Goal: Contribute content: Contribute content

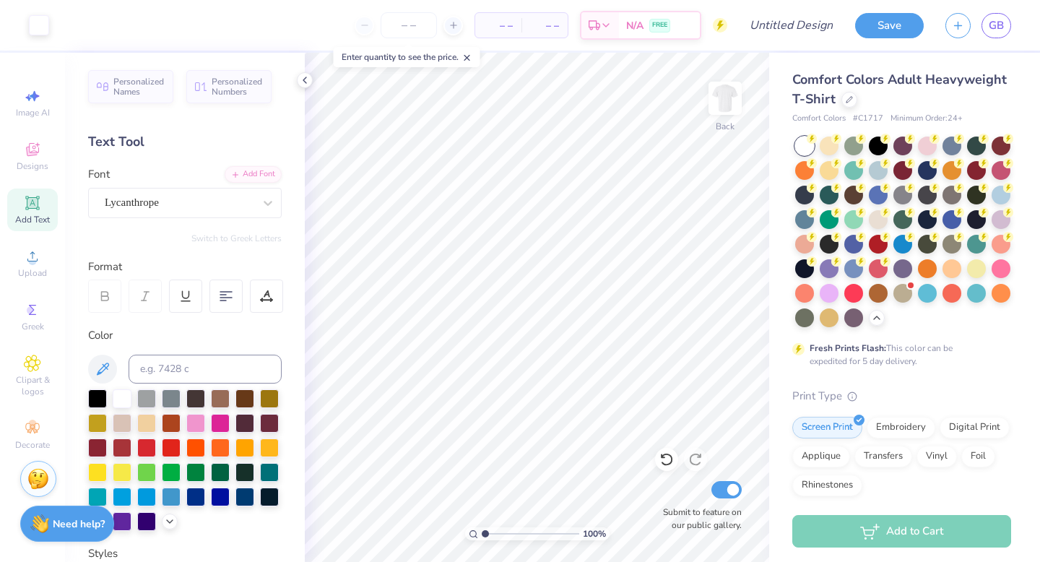
scroll to position [27, 0]
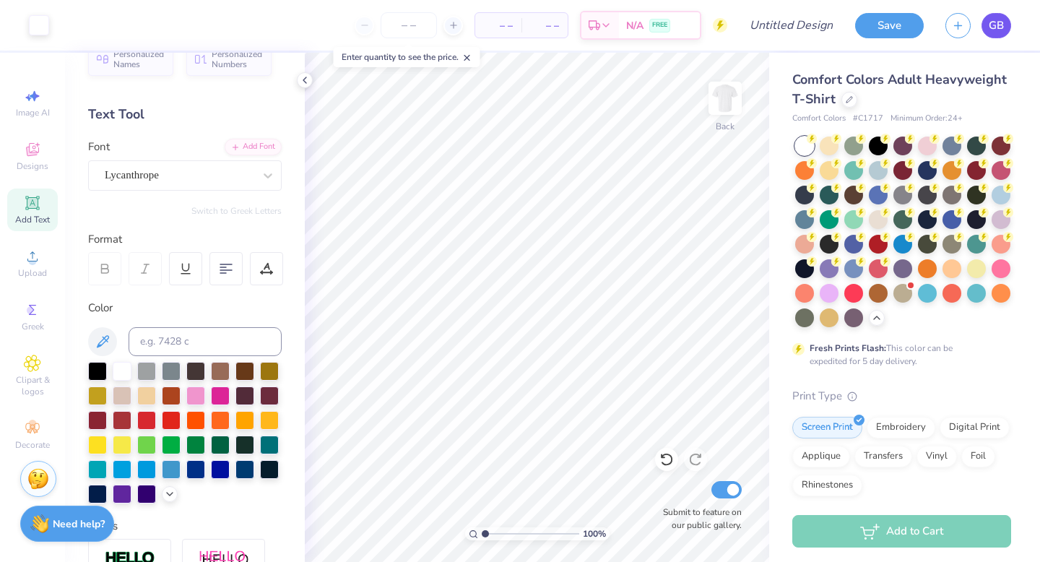
click at [989, 16] on link "GB" at bounding box center [996, 25] width 30 height 25
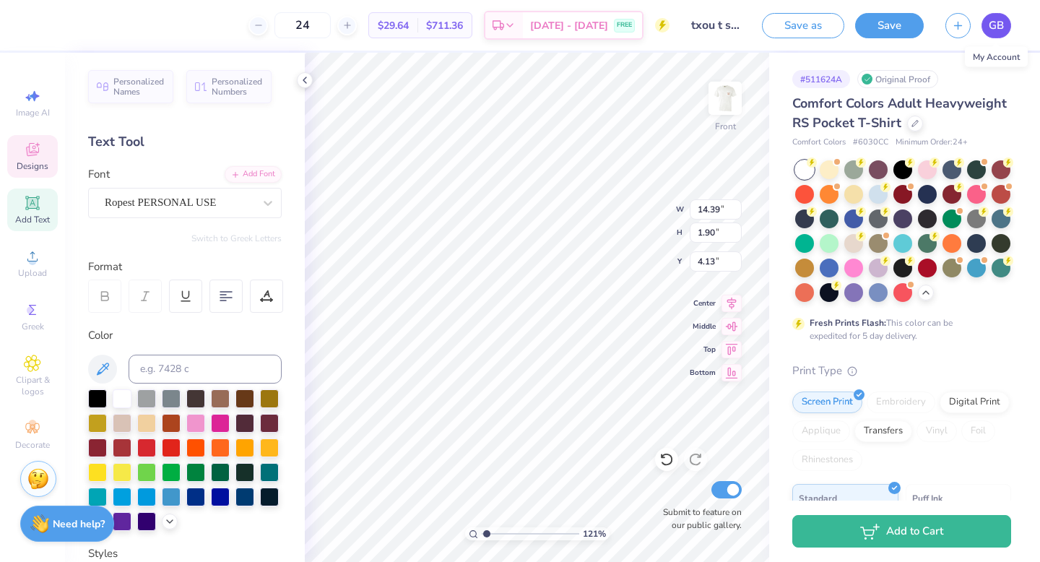
click at [992, 29] on span "GB" at bounding box center [995, 25] width 15 height 17
click at [991, 24] on span "GB" at bounding box center [995, 25] width 15 height 17
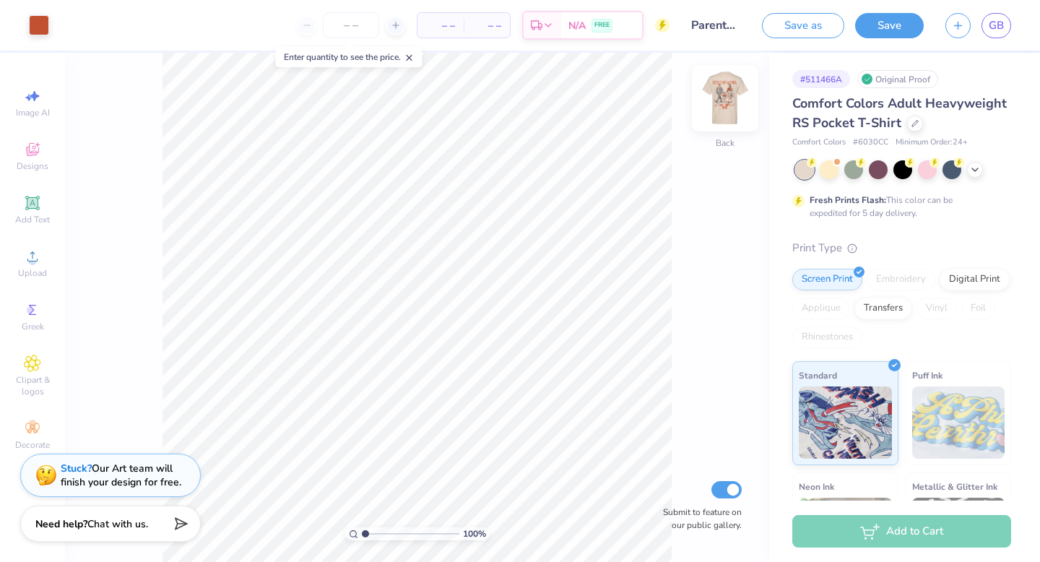
click at [712, 101] on img at bounding box center [725, 98] width 58 height 58
click at [975, 171] on icon at bounding box center [975, 168] width 12 height 12
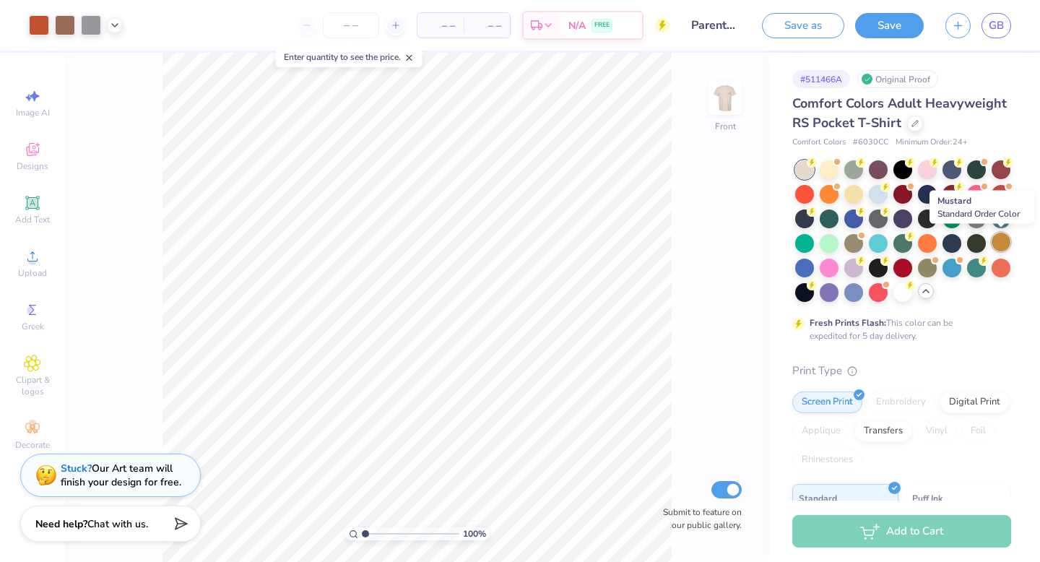
click at [999, 247] on div at bounding box center [1000, 241] width 19 height 19
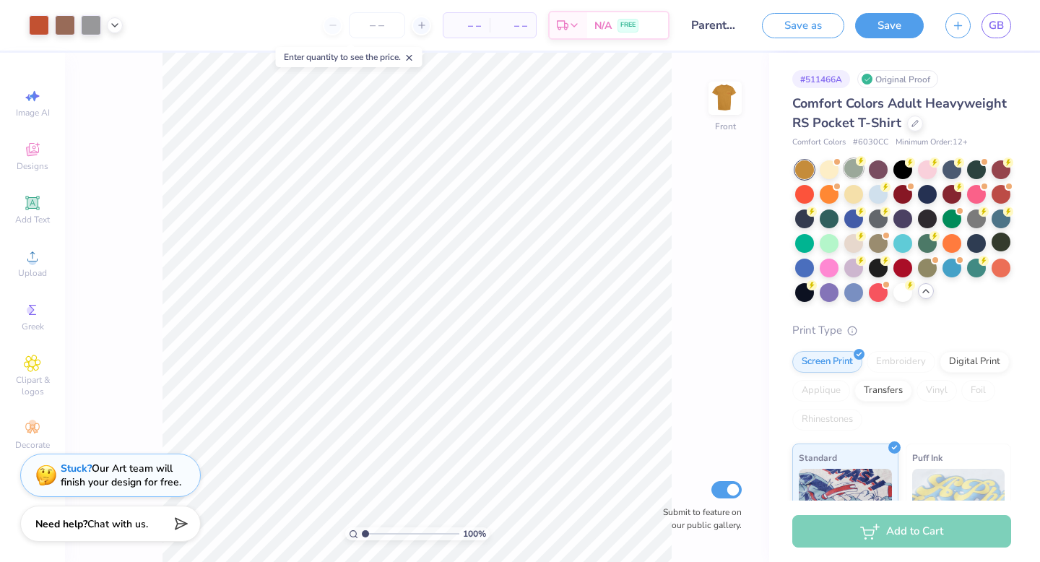
click at [856, 170] on div at bounding box center [853, 168] width 19 height 19
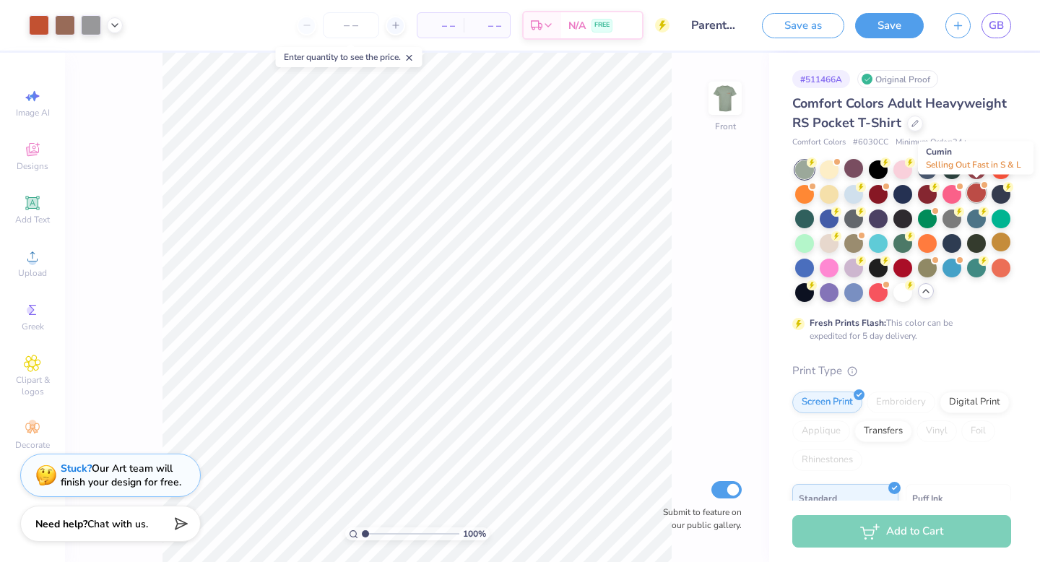
click at [970, 196] on div at bounding box center [976, 192] width 19 height 19
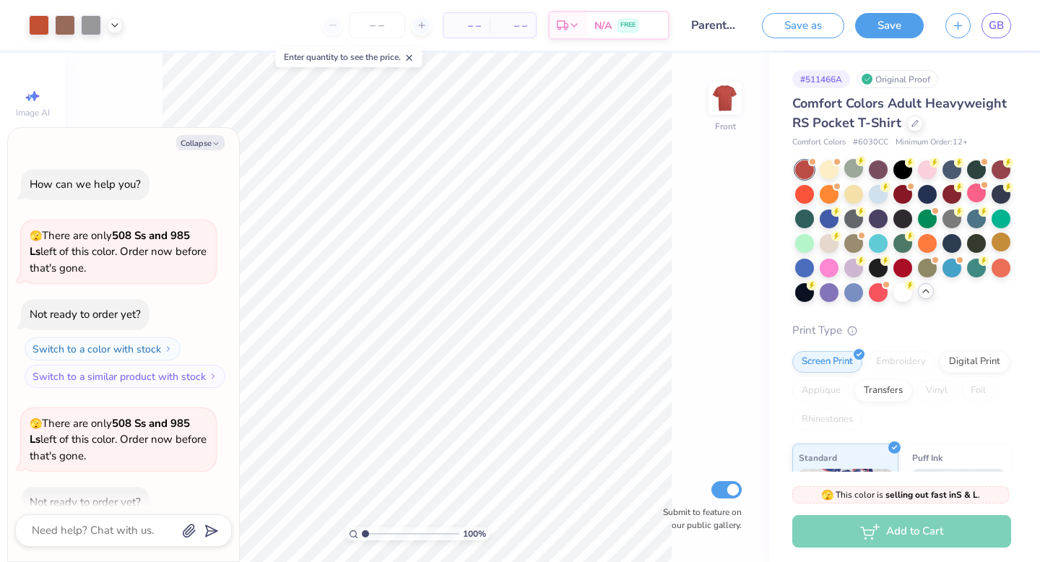
scroll to position [79, 0]
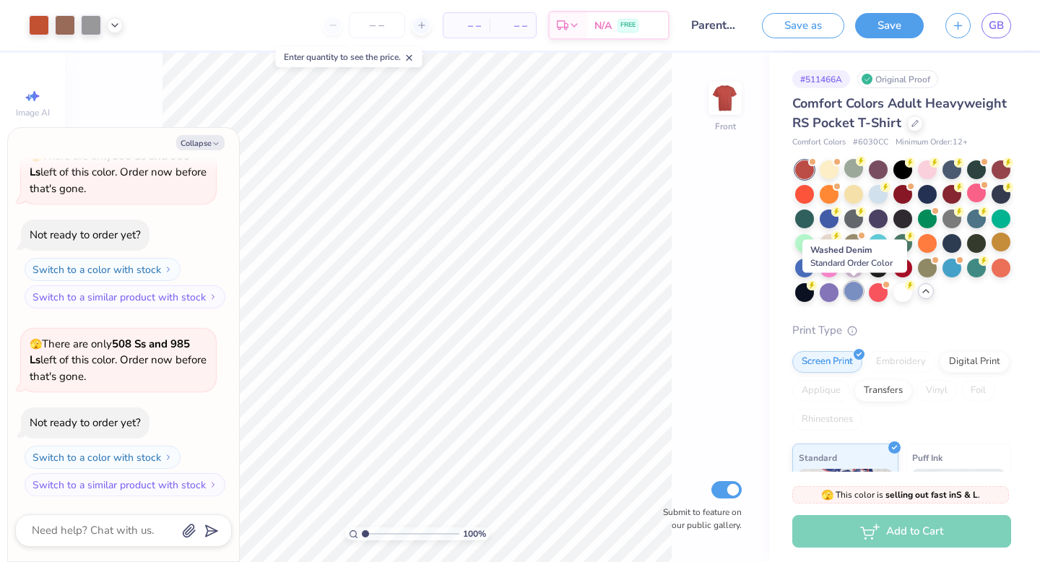
click at [856, 292] on div at bounding box center [853, 291] width 19 height 19
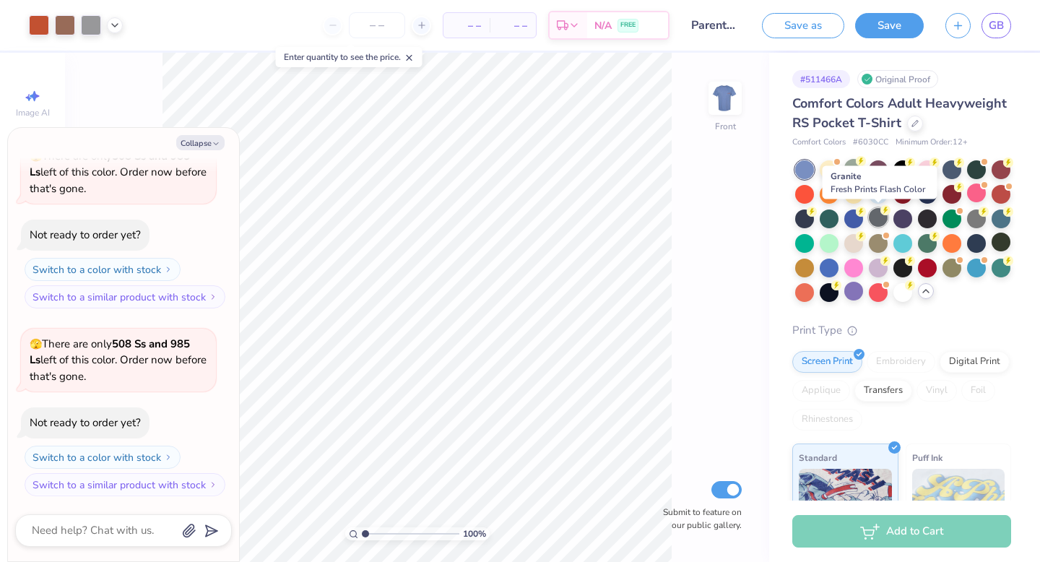
click at [879, 219] on div at bounding box center [878, 217] width 19 height 19
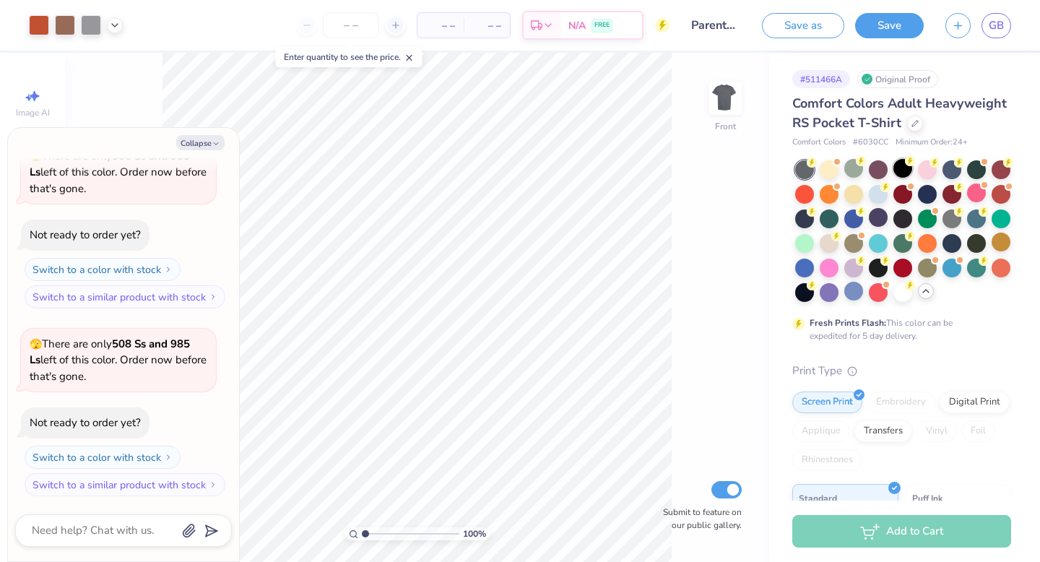
click at [903, 173] on div at bounding box center [902, 168] width 19 height 19
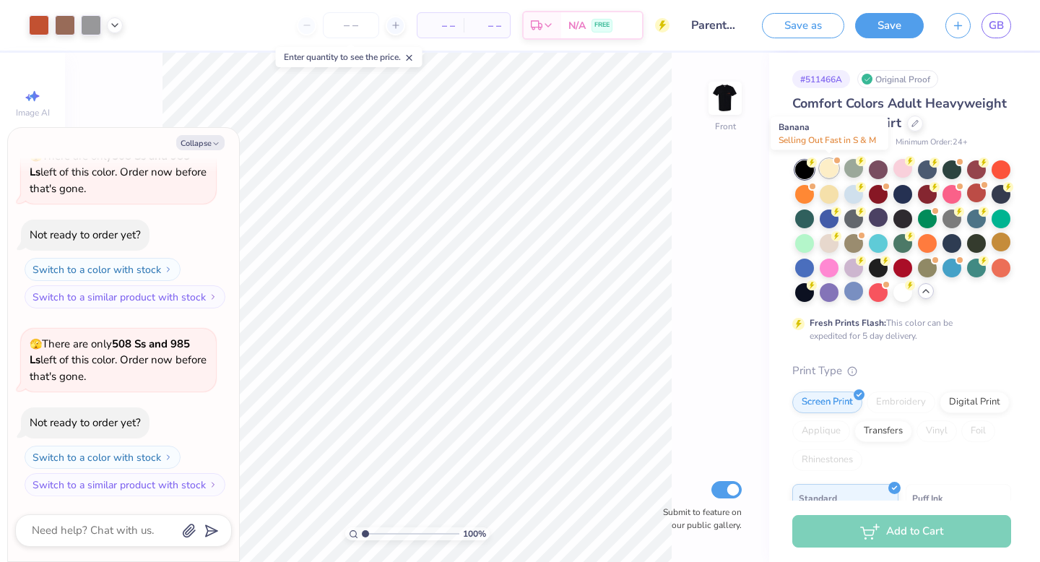
click at [830, 176] on div at bounding box center [828, 168] width 19 height 19
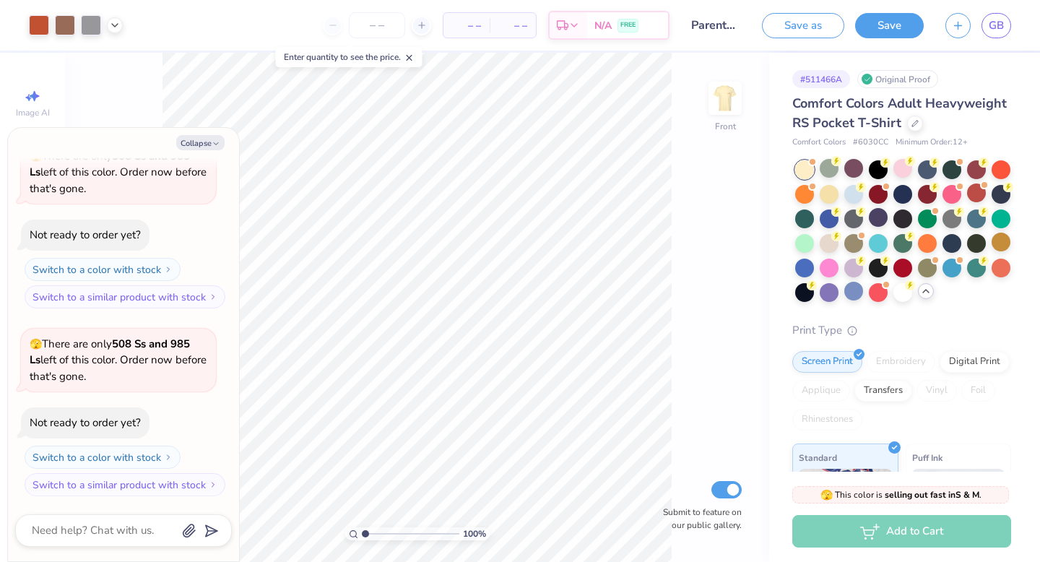
scroll to position [267, 0]
drag, startPoint x: 728, startPoint y: 100, endPoint x: 778, endPoint y: 152, distance: 72.5
click at [727, 100] on img at bounding box center [724, 98] width 29 height 29
click at [730, 100] on img at bounding box center [725, 98] width 58 height 58
click at [201, 139] on button "Collapse" at bounding box center [200, 142] width 48 height 15
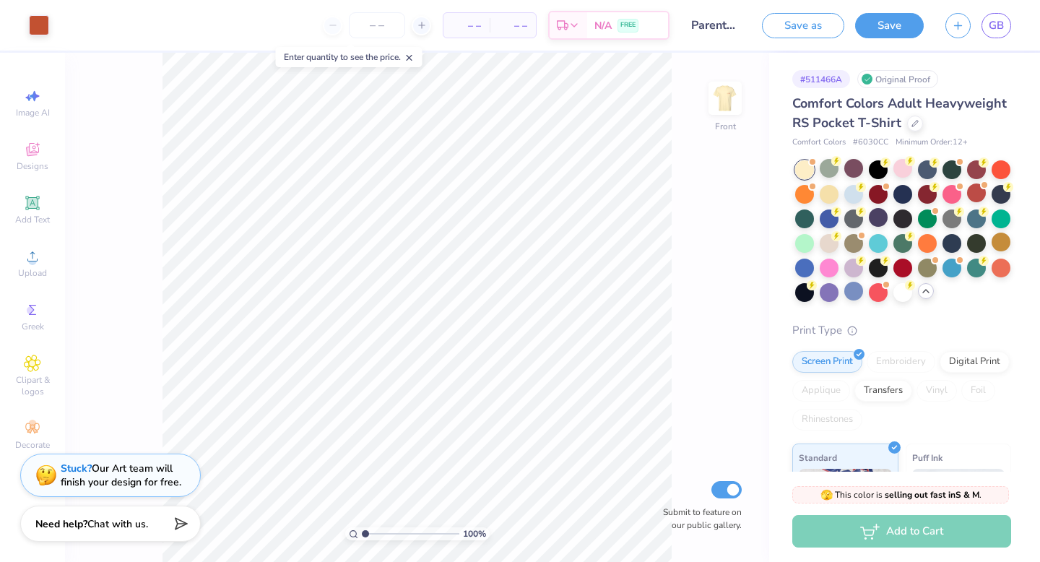
type textarea "x"
click at [40, 24] on div at bounding box center [39, 24] width 20 height 20
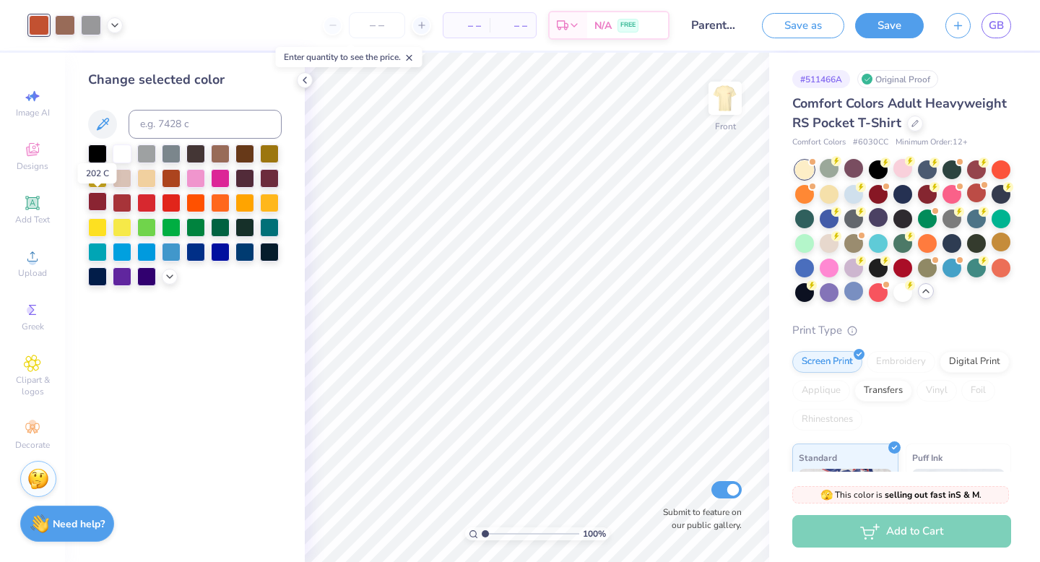
click at [100, 203] on div at bounding box center [97, 201] width 19 height 19
click at [265, 225] on div at bounding box center [269, 226] width 19 height 19
click at [251, 251] on div at bounding box center [244, 250] width 19 height 19
click at [170, 272] on icon at bounding box center [170, 275] width 12 height 12
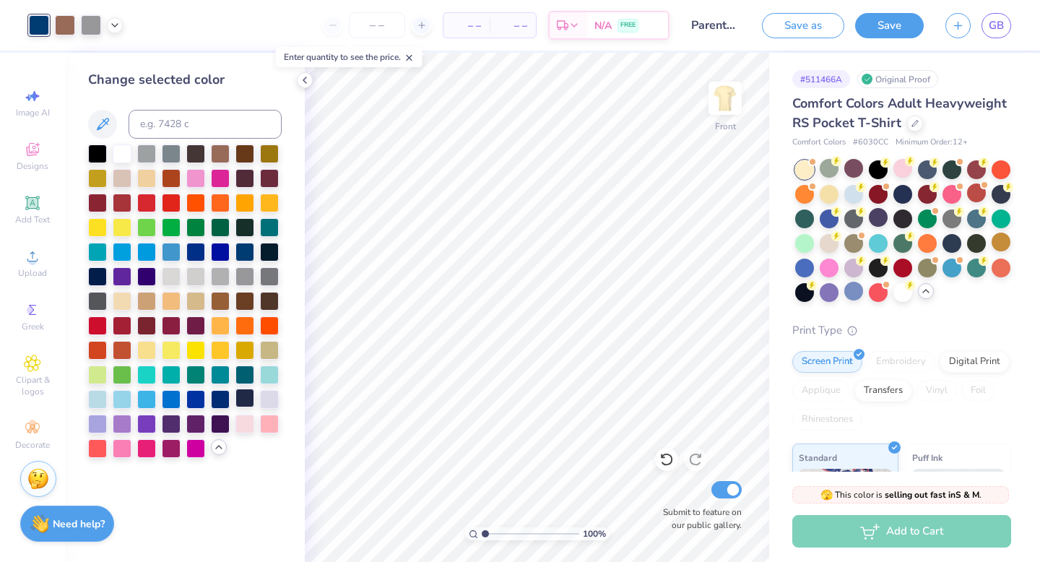
click at [243, 402] on div at bounding box center [244, 397] width 19 height 19
click at [269, 404] on div at bounding box center [269, 397] width 19 height 19
click at [96, 401] on div at bounding box center [97, 397] width 19 height 19
click at [121, 401] on div at bounding box center [122, 397] width 19 height 19
click at [145, 253] on div at bounding box center [146, 250] width 19 height 19
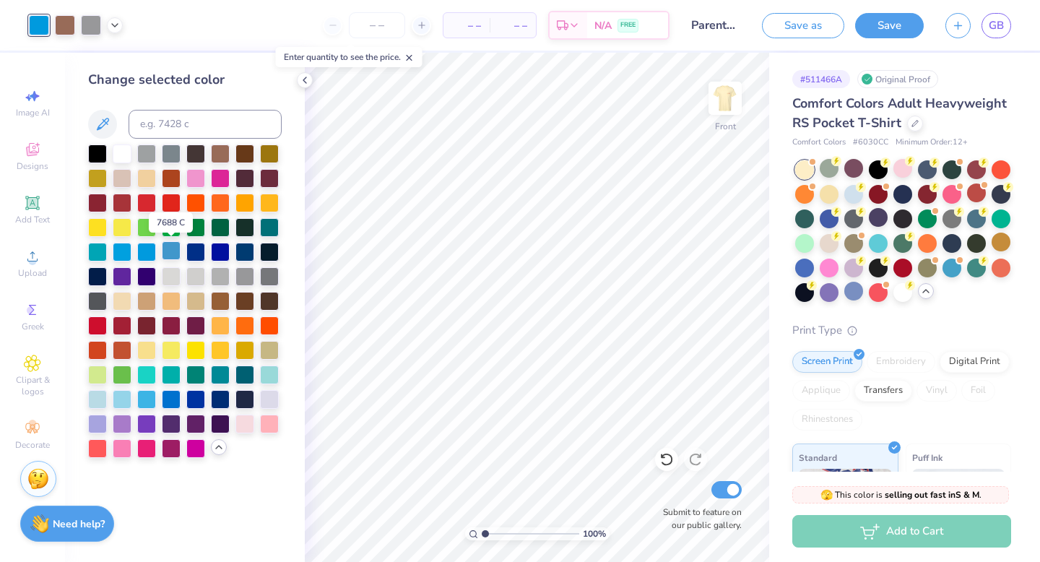
click at [168, 256] on div at bounding box center [171, 250] width 19 height 19
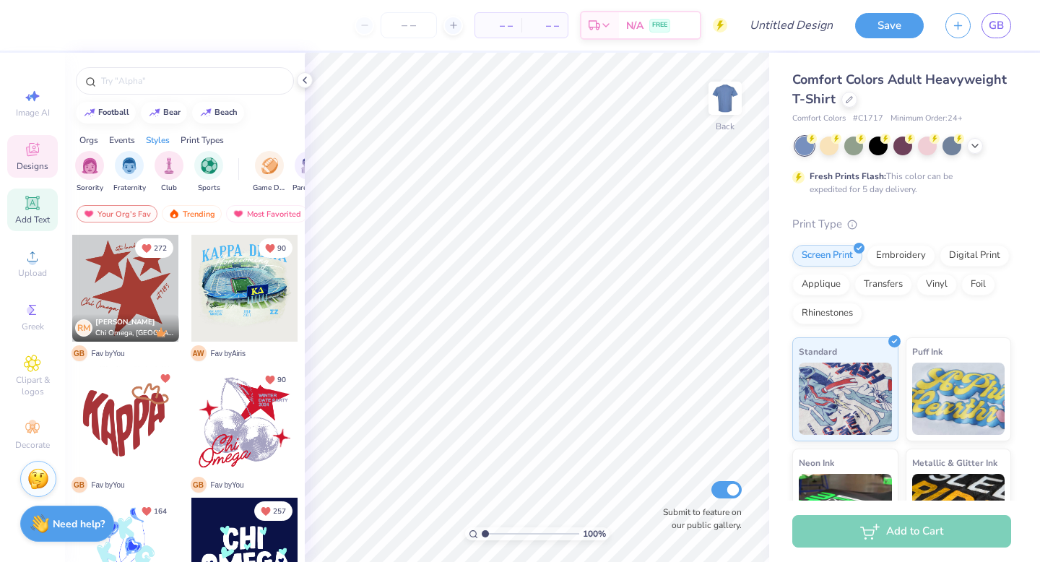
click at [40, 211] on icon at bounding box center [32, 202] width 17 height 17
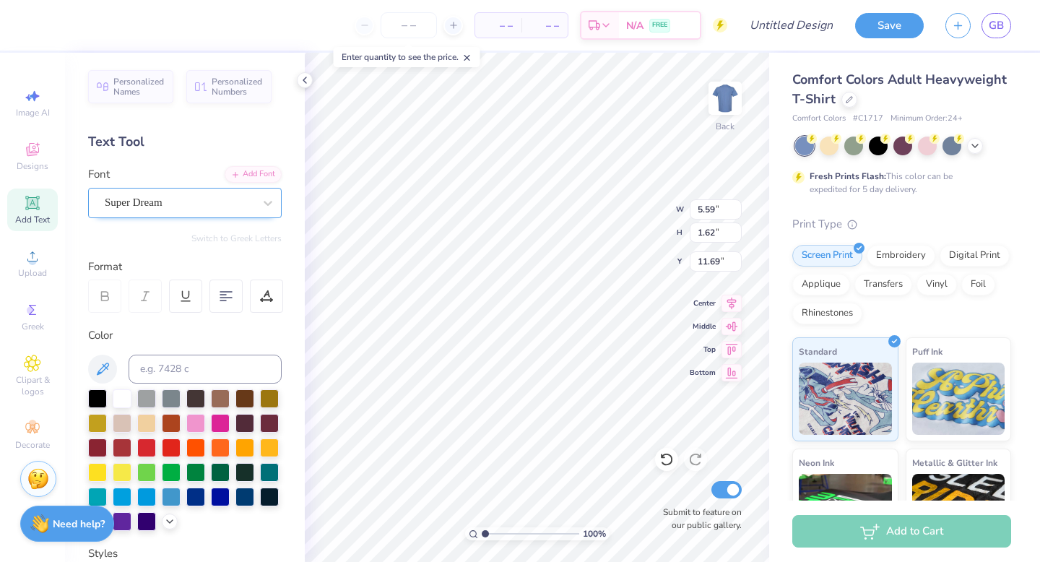
click at [161, 211] on div at bounding box center [179, 202] width 149 height 19
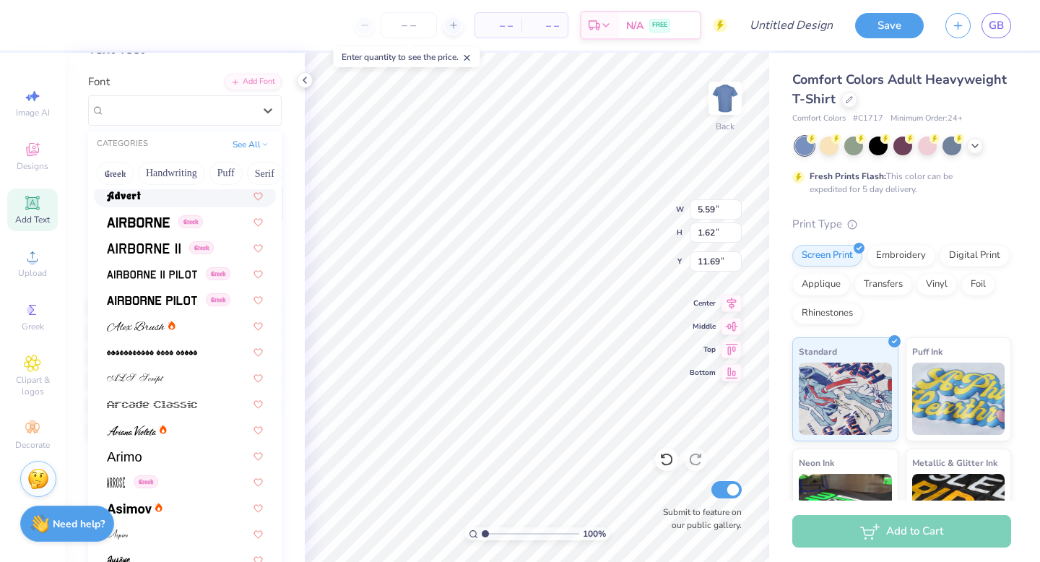
scroll to position [249, 0]
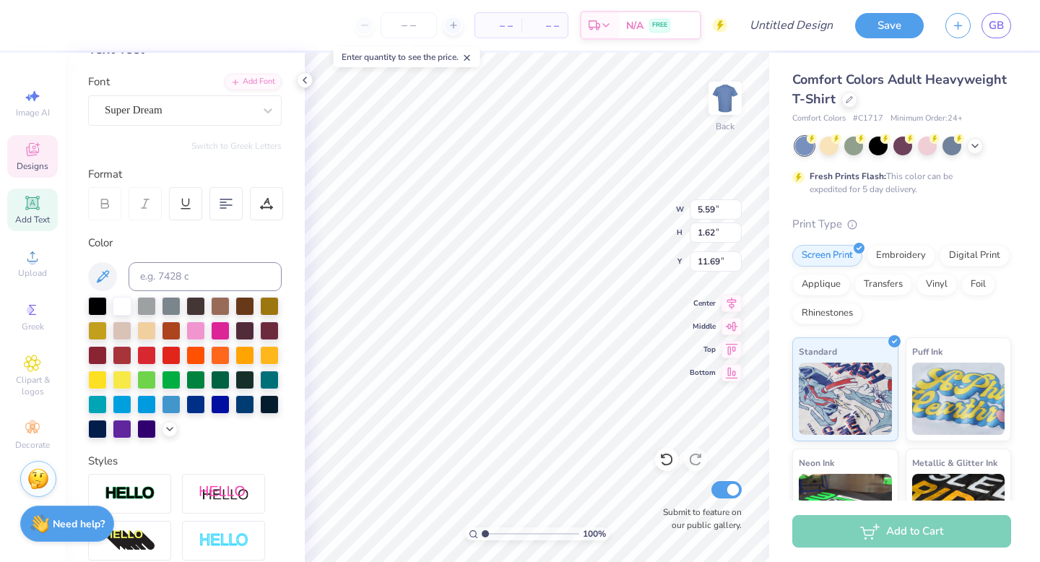
click at [35, 155] on icon at bounding box center [32, 149] width 13 height 13
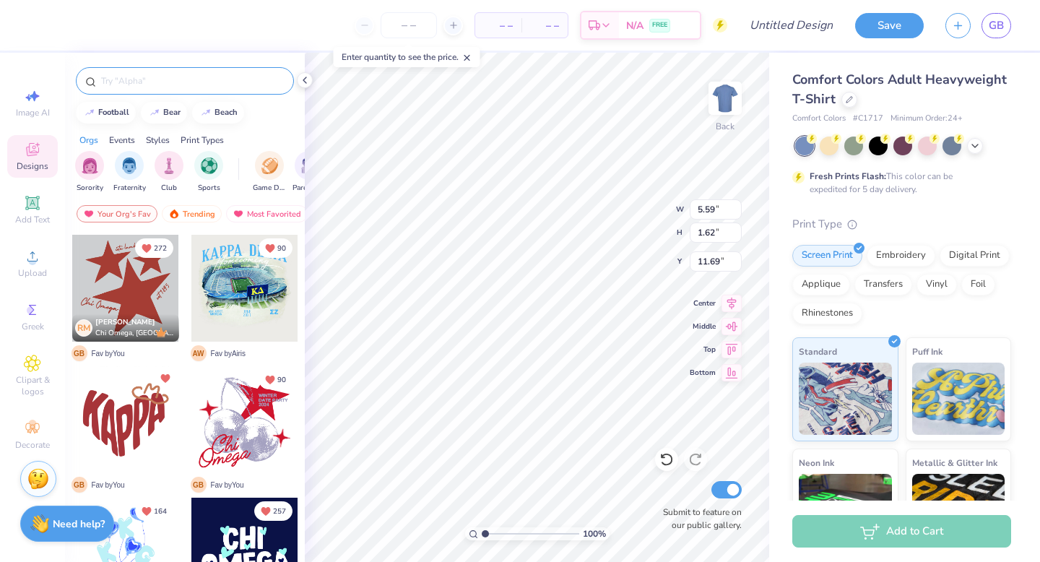
click at [217, 82] on input "text" at bounding box center [192, 81] width 185 height 14
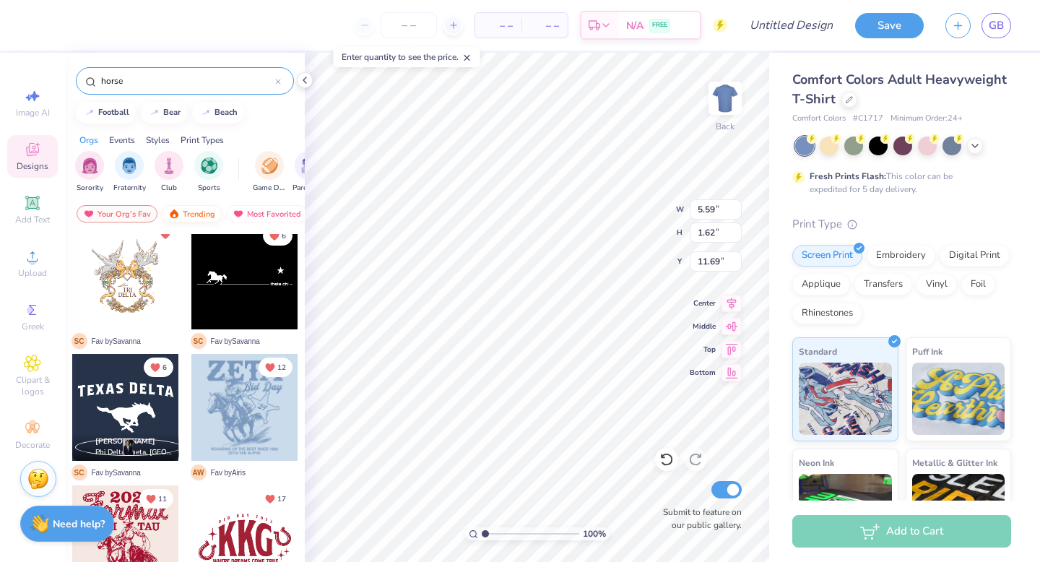
scroll to position [0, 84]
click at [108, 76] on input "horse" at bounding box center [187, 81] width 175 height 14
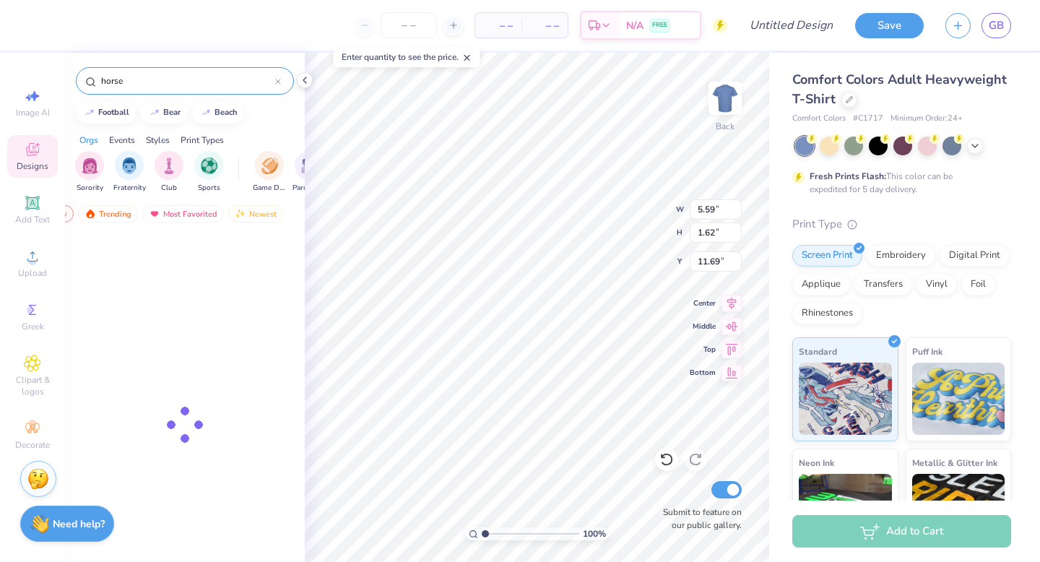
click at [108, 76] on input "horse" at bounding box center [187, 81] width 175 height 14
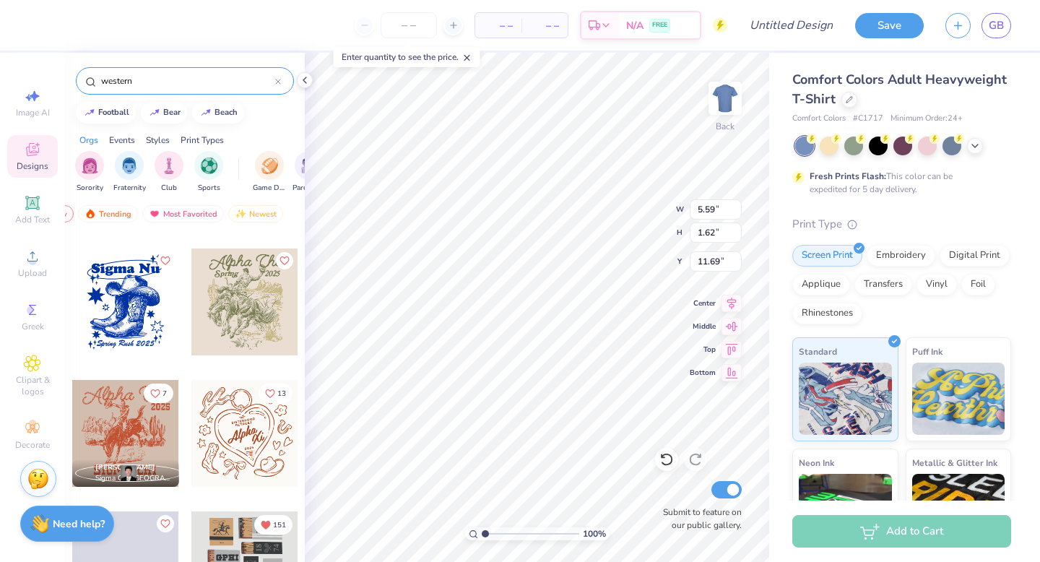
scroll to position [284, 0]
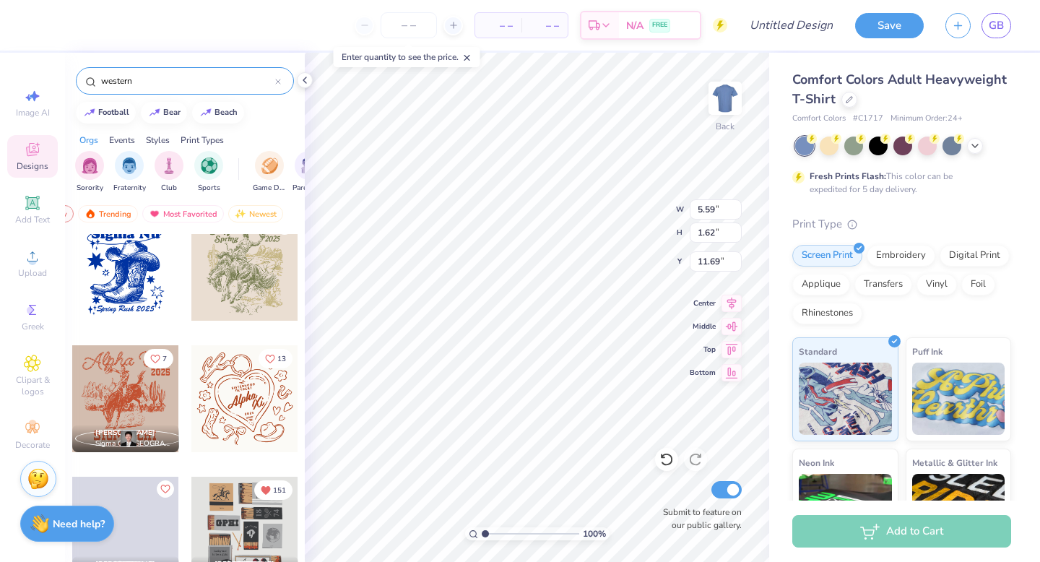
type input "western"
click at [148, 384] on div at bounding box center [125, 398] width 107 height 107
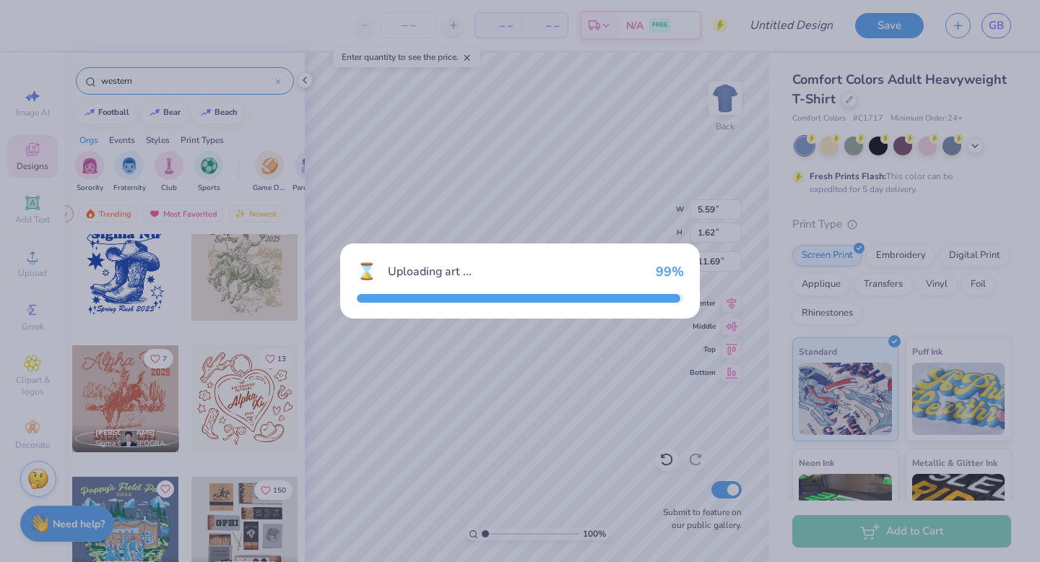
type input "10.70"
type input "11.64"
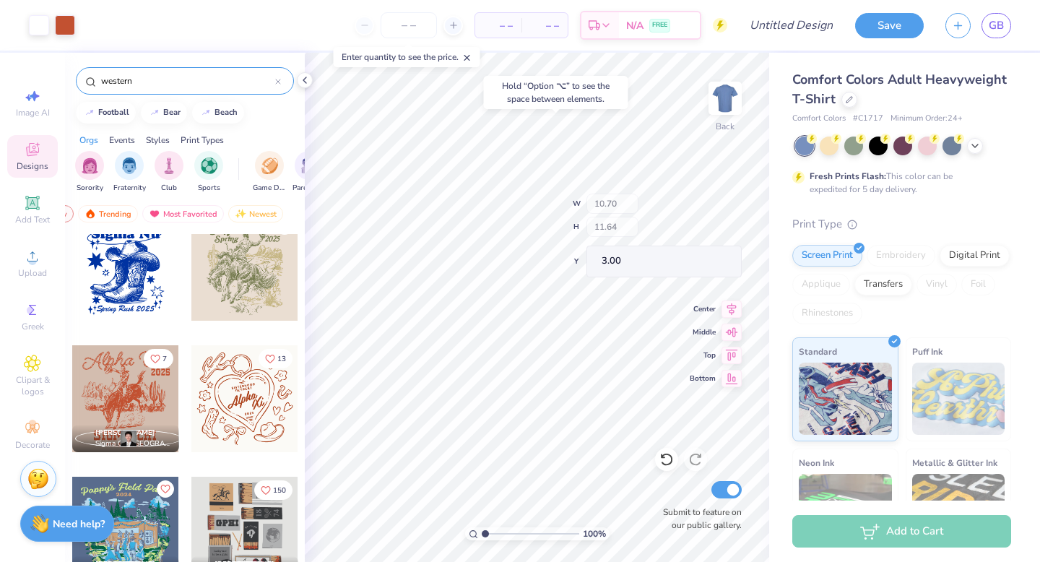
type input "0.50"
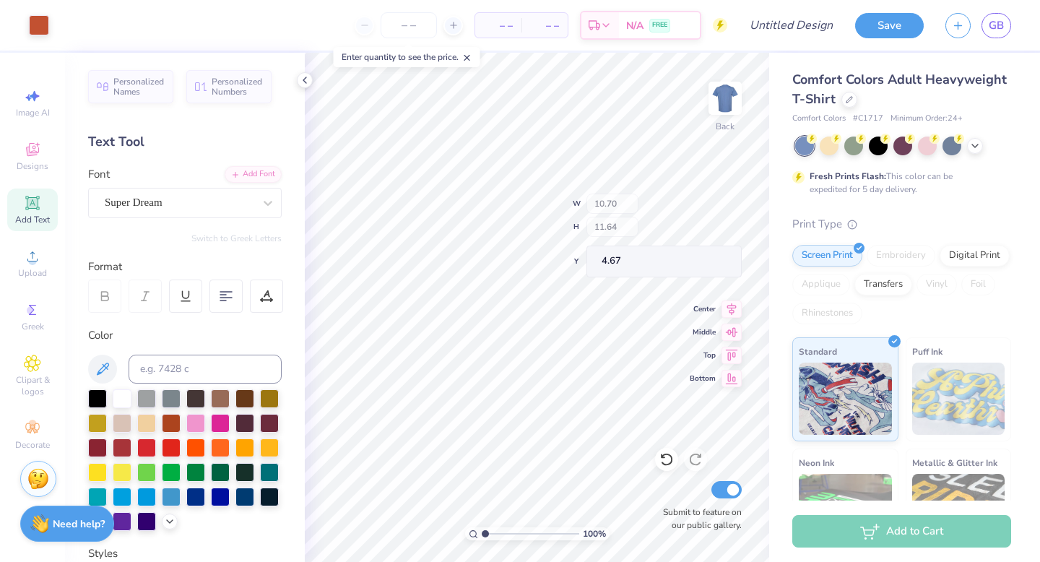
type input "4.67"
click at [975, 144] on polyline at bounding box center [975, 144] width 6 height 3
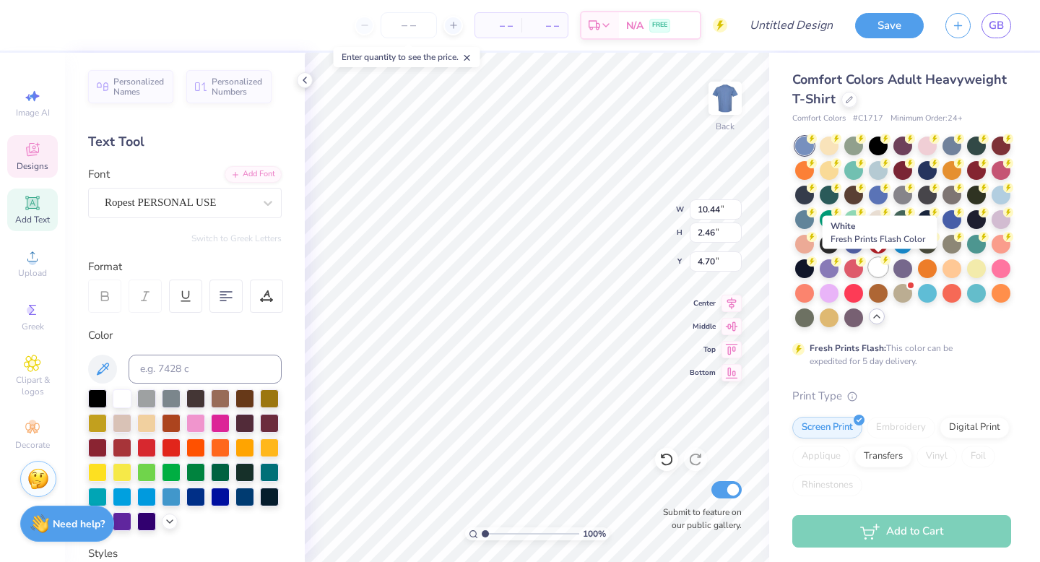
click at [817, 144] on circle at bounding box center [811, 139] width 10 height 10
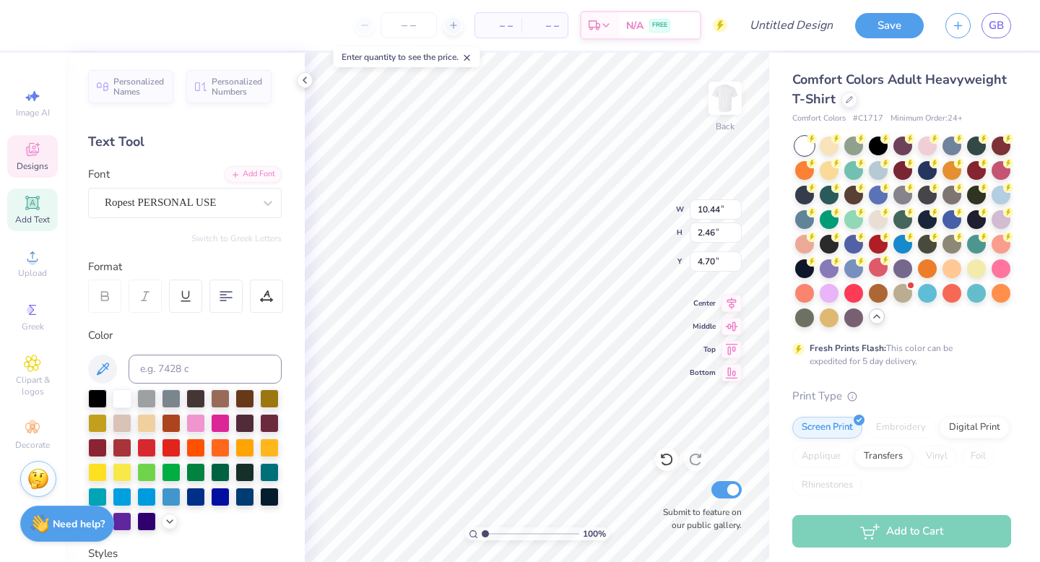
type input "5.65"
type textarea "Texas Zeta"
click at [346, 251] on div "Art colors – – Per Item – – Total Est. Delivery N/A FREE Design Title Save GB I…" at bounding box center [520, 281] width 1040 height 562
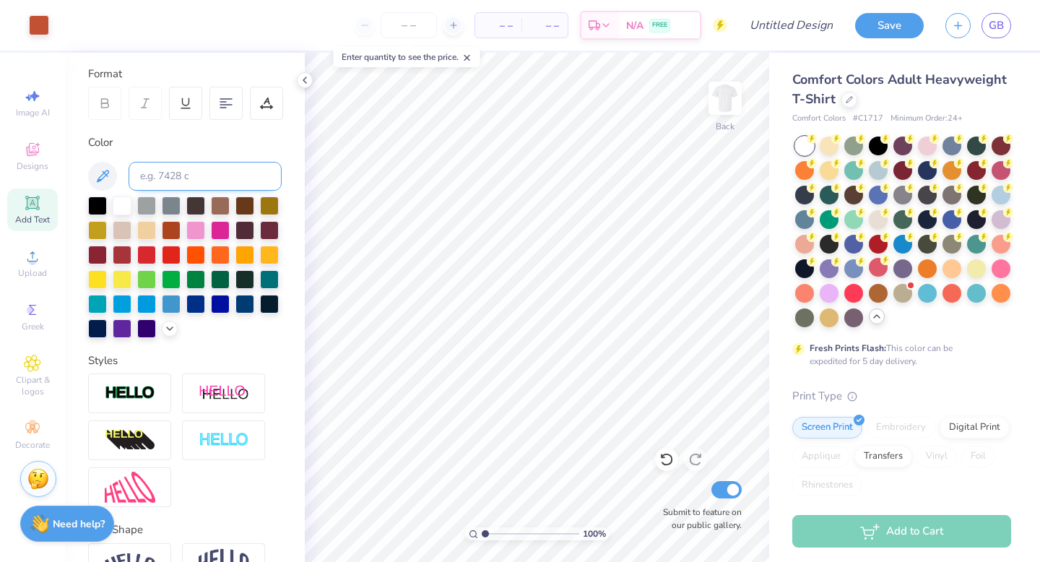
scroll to position [193, 0]
click at [32, 158] on div "Designs" at bounding box center [32, 156] width 51 height 43
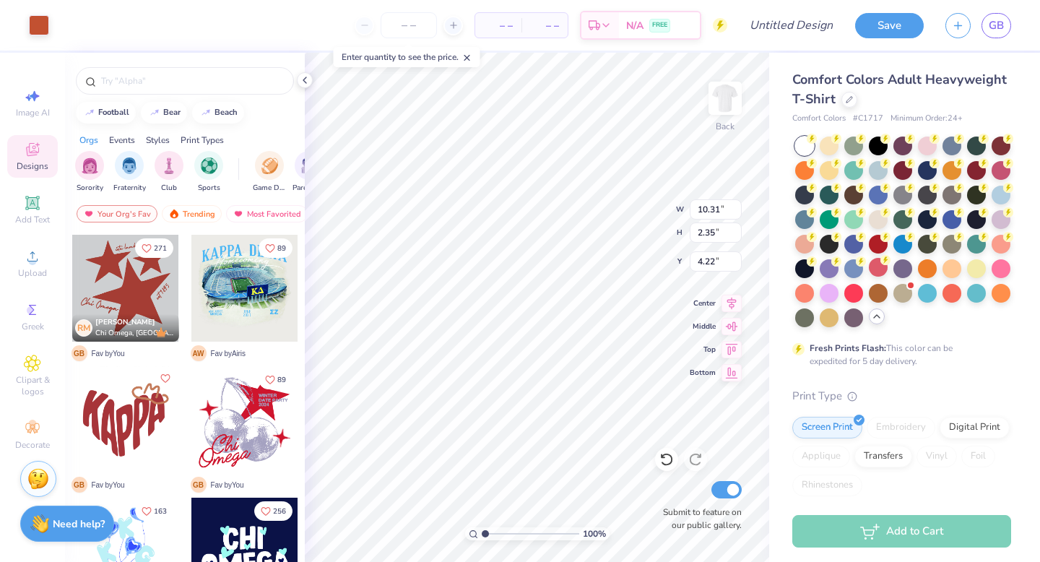
type input "4.22"
click at [176, 87] on input "text" at bounding box center [192, 81] width 185 height 14
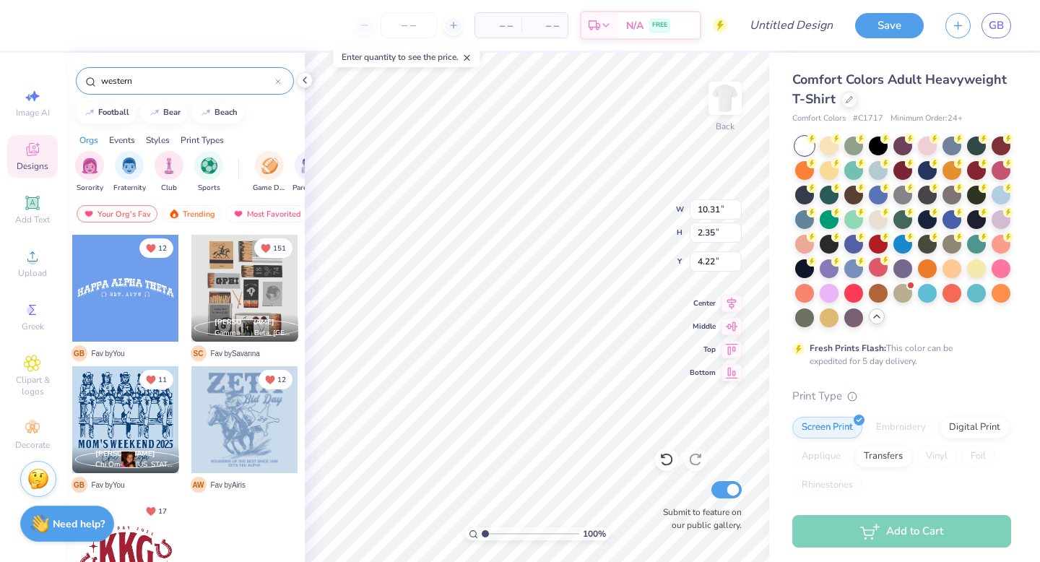
scroll to position [12, 0]
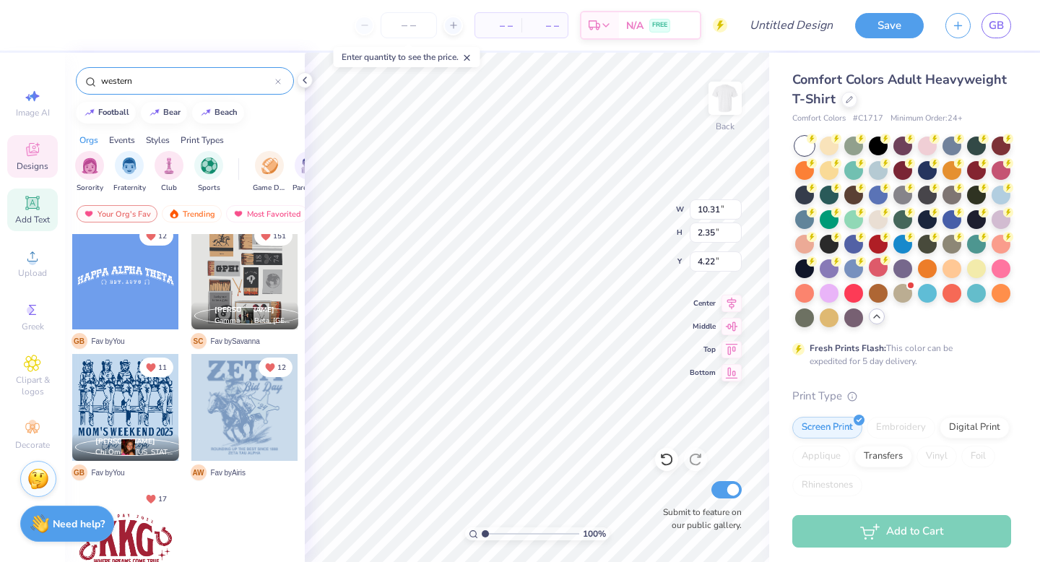
type input "western"
click at [38, 202] on icon at bounding box center [32, 202] width 17 height 17
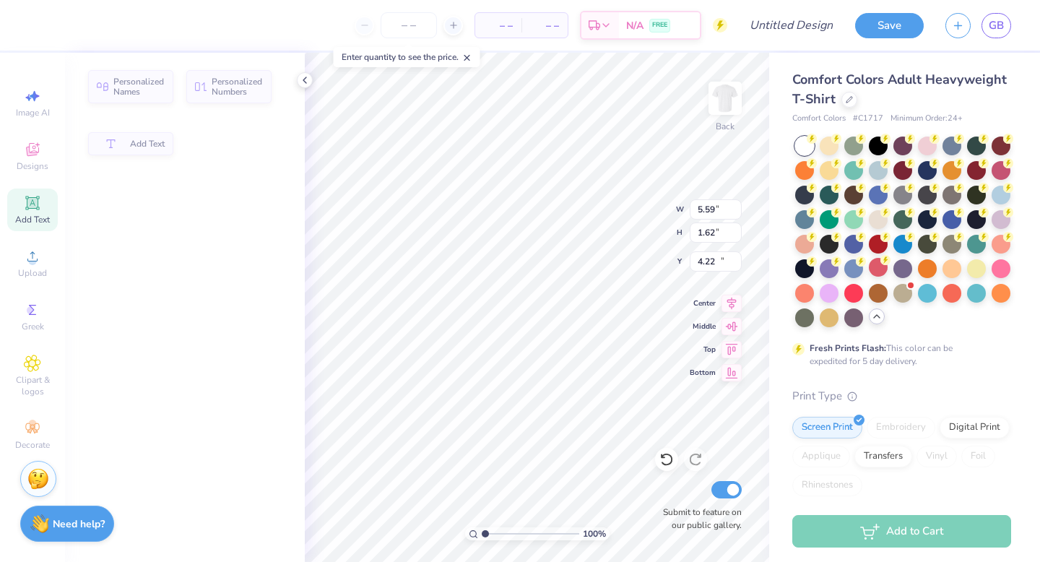
type input "5.59"
type input "1.62"
type input "11.69"
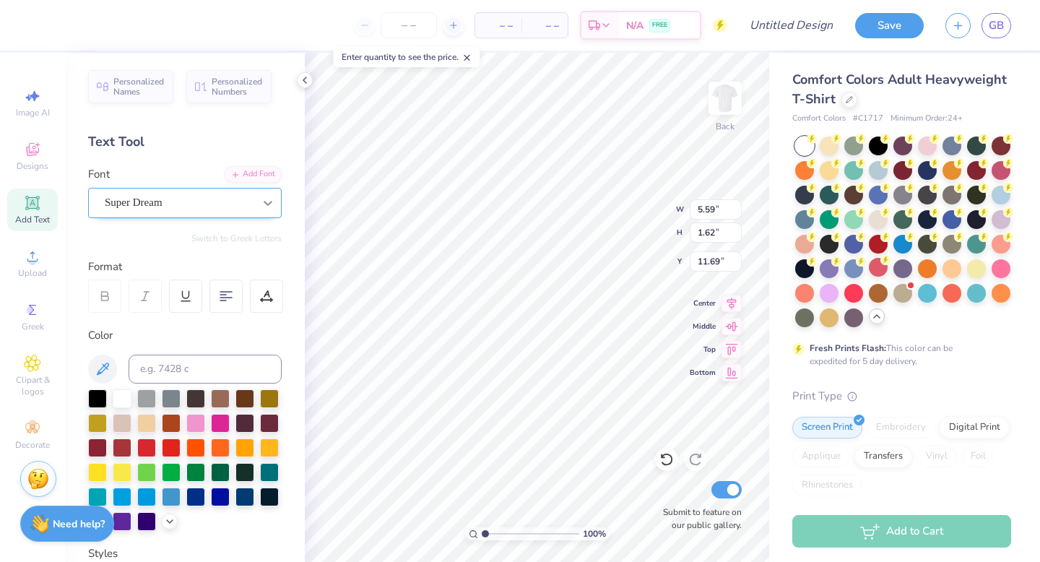
click at [275, 204] on div at bounding box center [268, 203] width 26 height 26
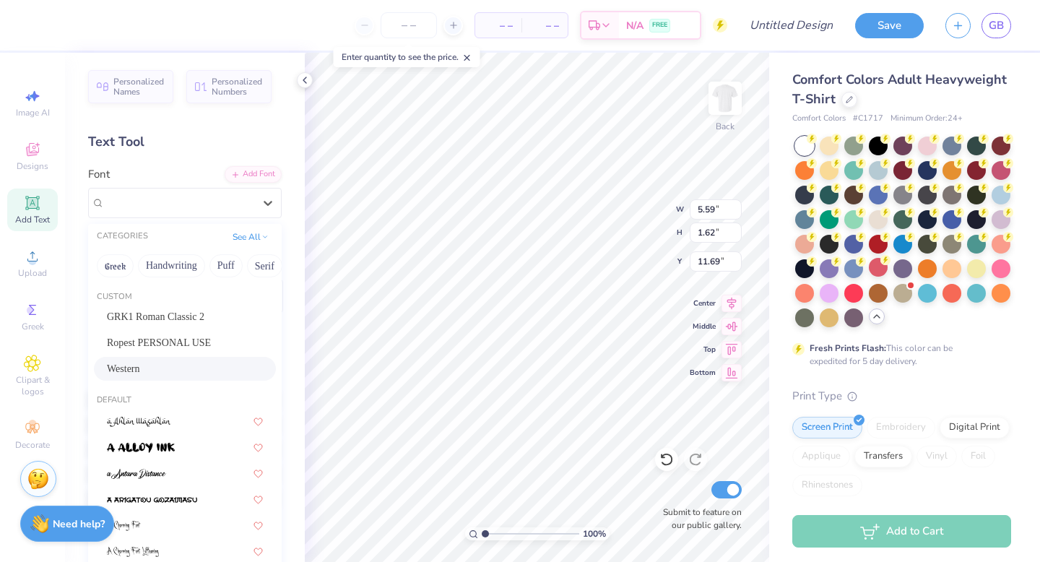
click at [209, 366] on div "Western" at bounding box center [185, 368] width 156 height 15
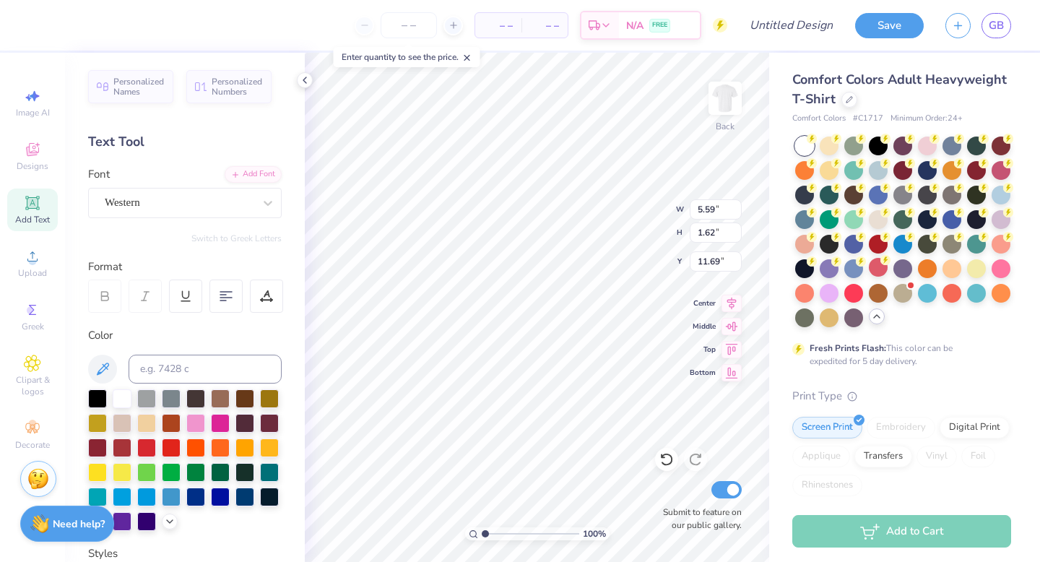
type input "4.69"
type input "1.72"
type input "11.64"
click at [247, 204] on div "Western" at bounding box center [179, 202] width 152 height 22
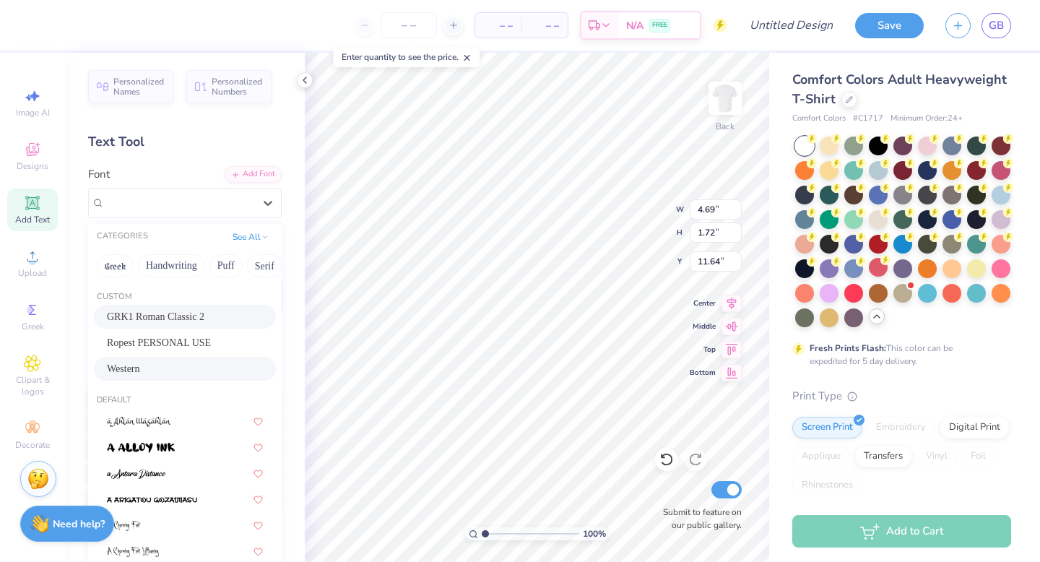
click at [188, 313] on span "GRK1 Roman Classic 2" at bounding box center [155, 316] width 97 height 15
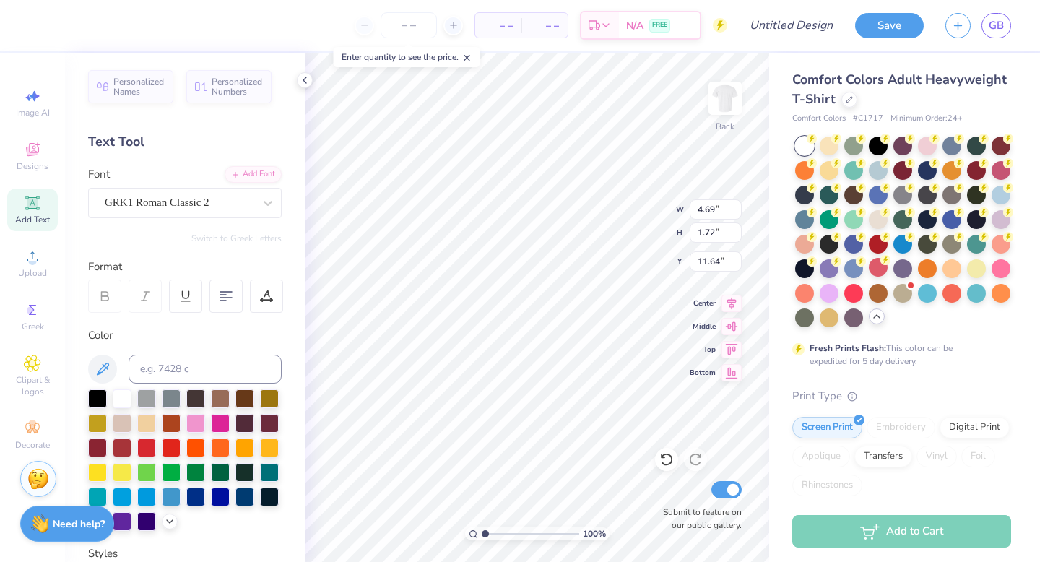
type input "6.59"
type input "1.79"
type input "11.60"
type textarea "R"
click at [266, 202] on icon at bounding box center [268, 203] width 14 height 14
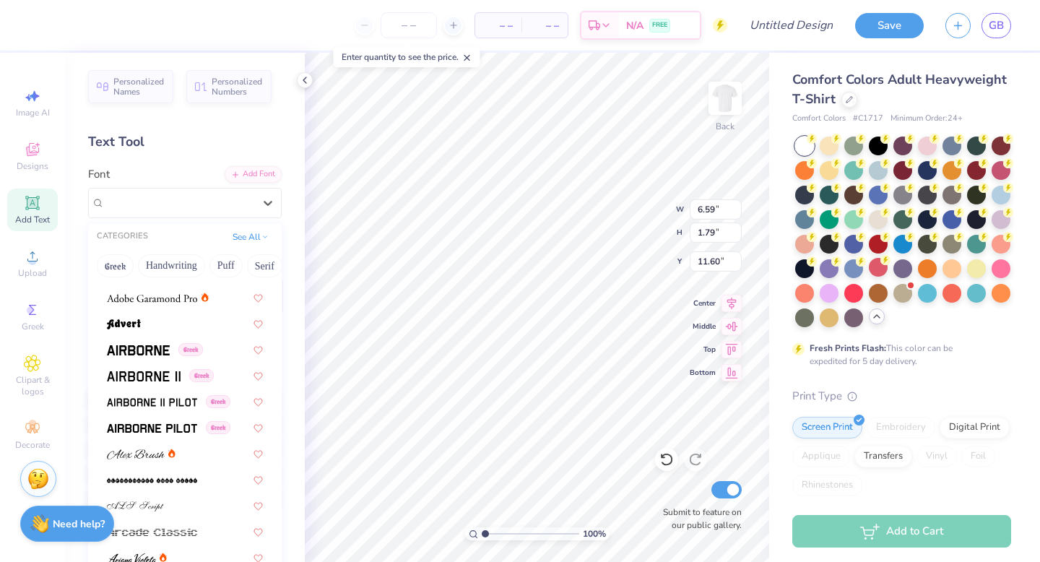
scroll to position [312, 0]
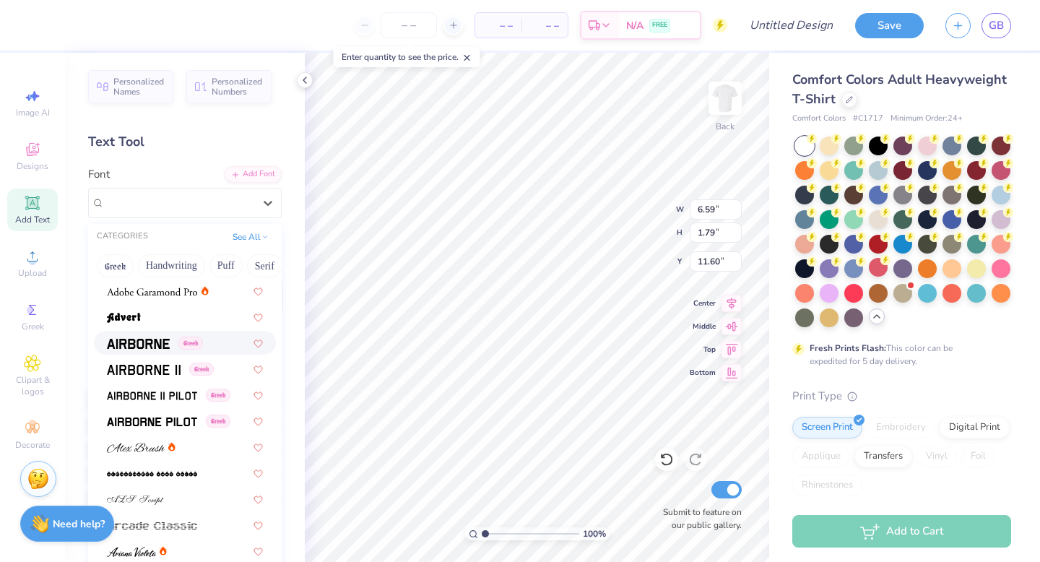
click at [142, 341] on img at bounding box center [138, 344] width 63 height 10
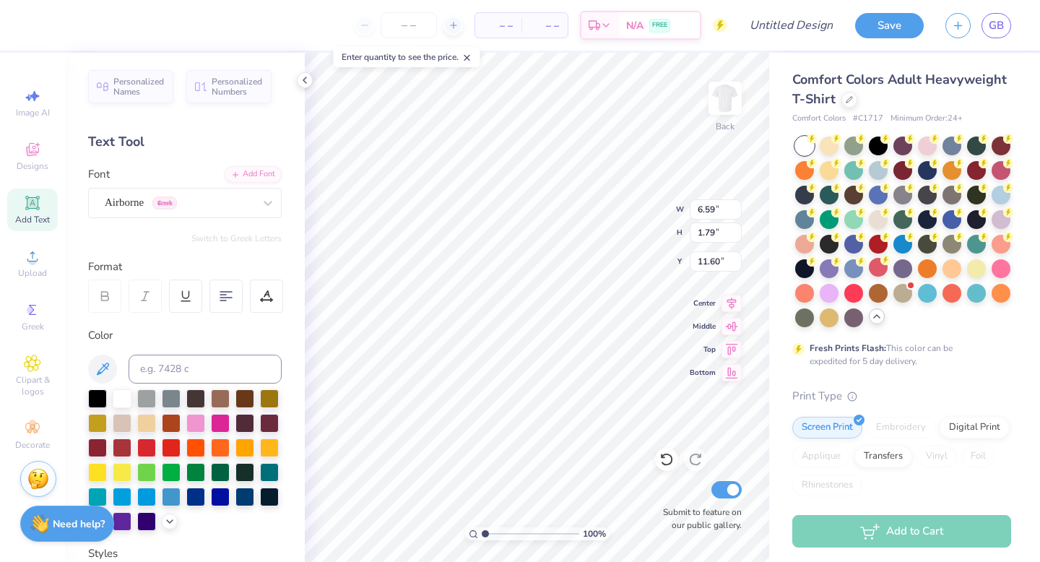
scroll to position [0, 5]
type textarea "RED RIVER RIVALRY"
click at [171, 423] on div at bounding box center [171, 421] width 19 height 19
click at [251, 194] on div "Airborne Greek" at bounding box center [179, 202] width 152 height 22
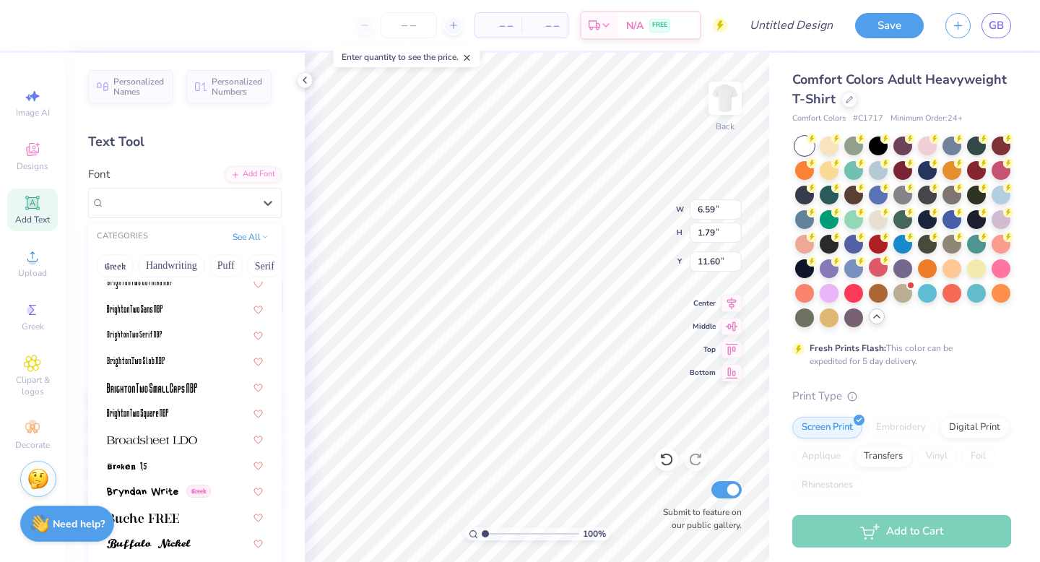
scroll to position [1206, 0]
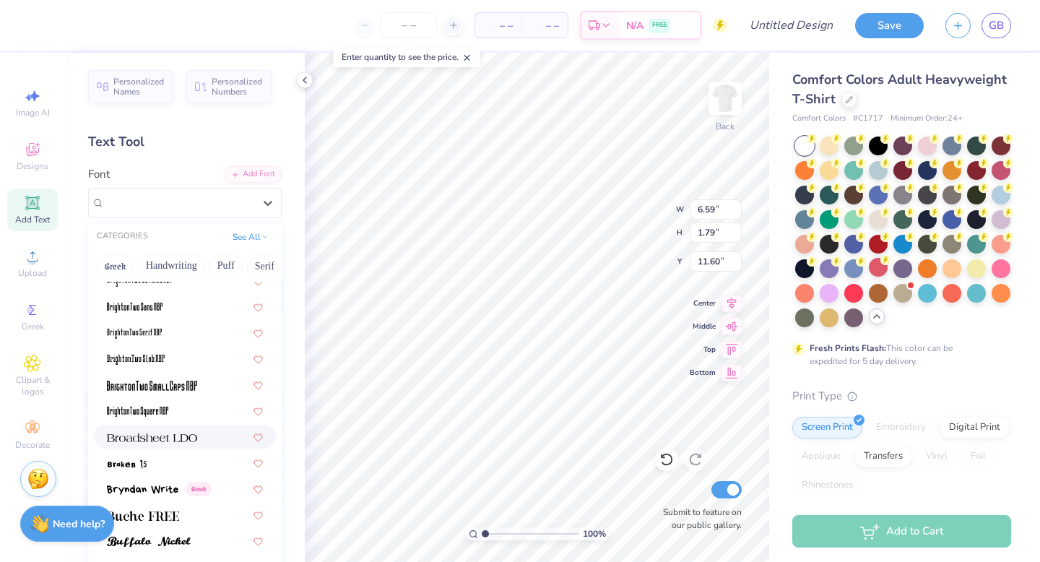
click at [188, 433] on img at bounding box center [152, 437] width 90 height 10
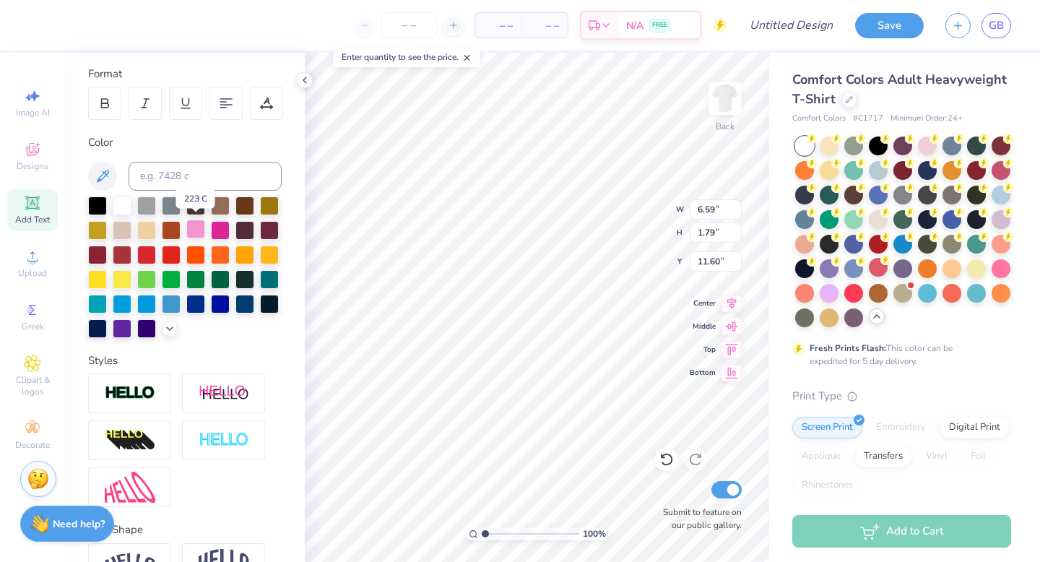
scroll to position [277, 0]
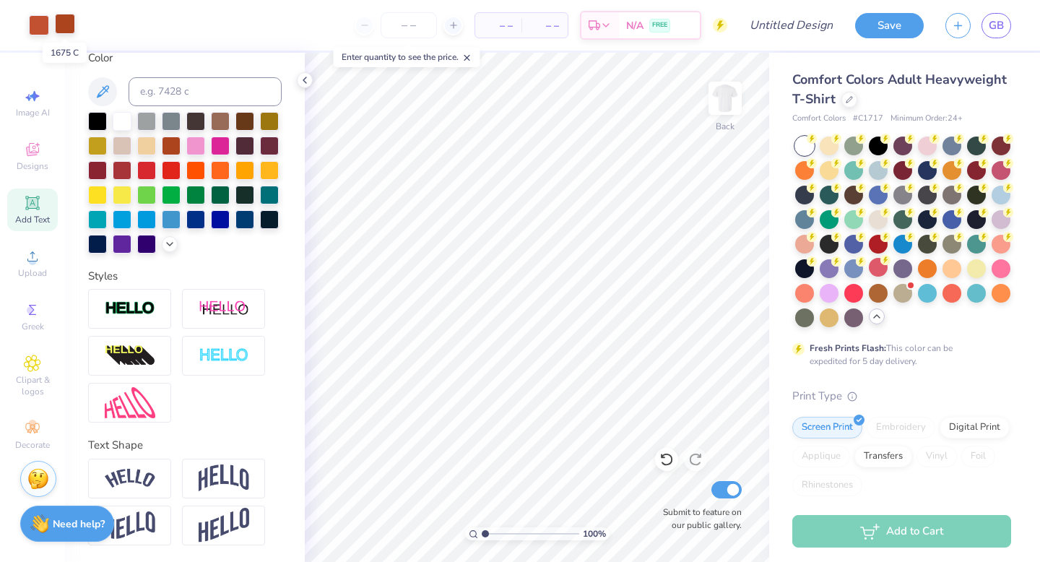
click at [71, 27] on div at bounding box center [65, 24] width 20 height 20
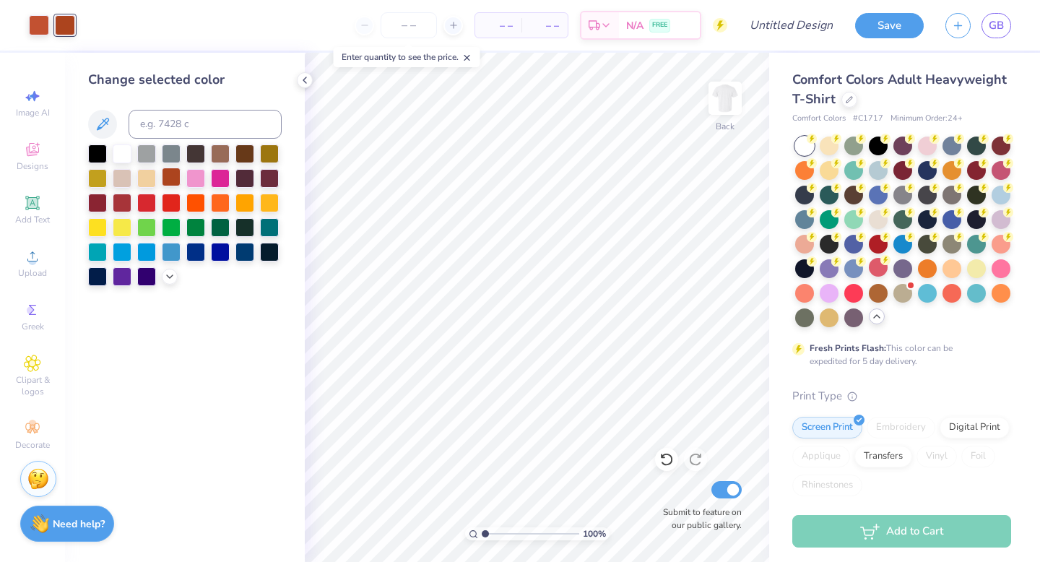
click at [169, 177] on div at bounding box center [171, 177] width 19 height 19
click at [32, 22] on div at bounding box center [39, 24] width 20 height 20
click at [172, 279] on icon at bounding box center [170, 275] width 12 height 12
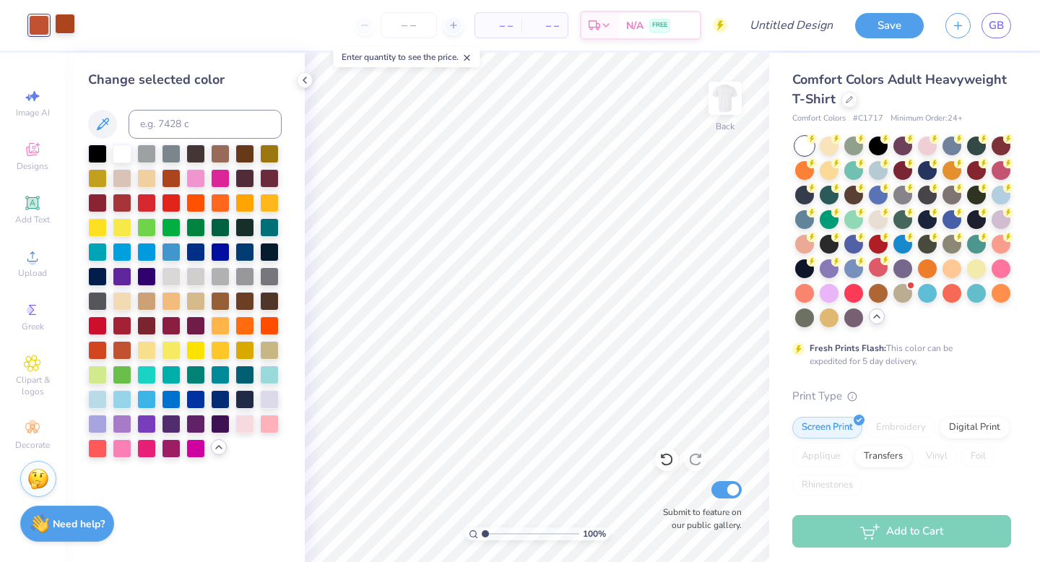
click at [64, 26] on div at bounding box center [65, 24] width 20 height 20
click at [124, 344] on div at bounding box center [122, 348] width 19 height 19
click at [305, 80] on icon at bounding box center [305, 80] width 12 height 12
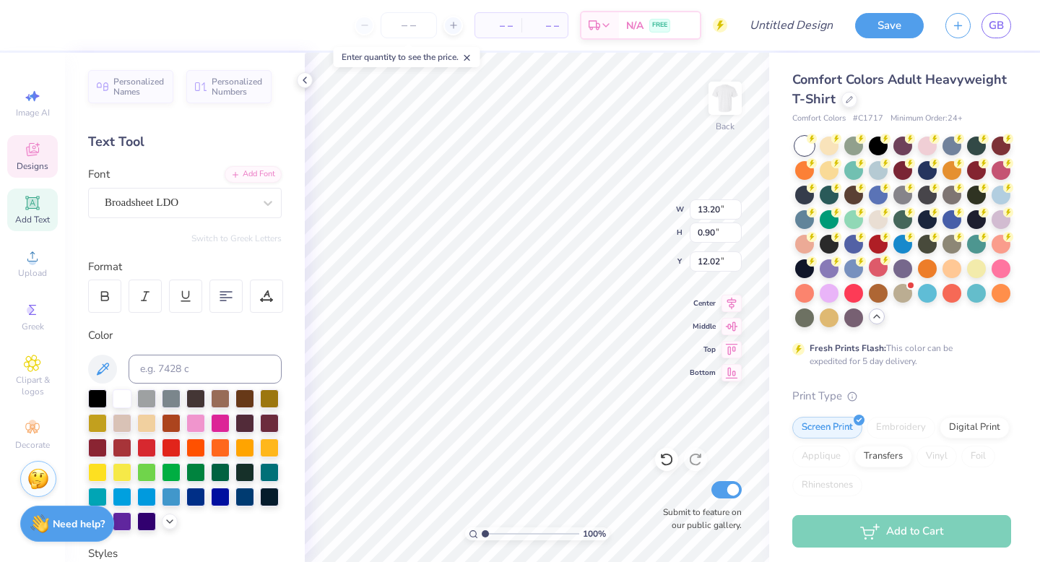
click at [30, 157] on icon at bounding box center [32, 149] width 17 height 17
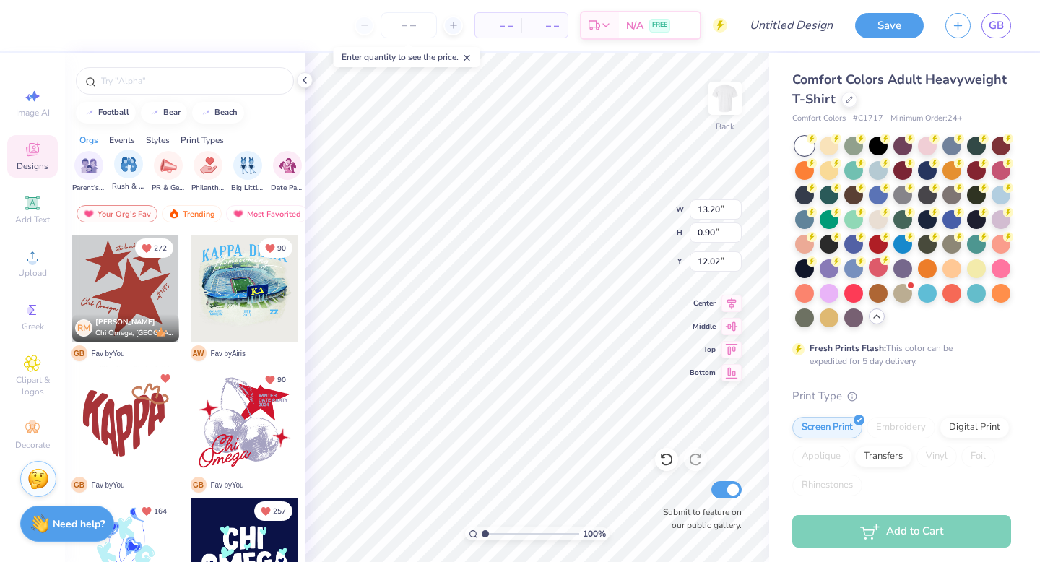
scroll to position [0, 0]
click at [87, 166] on img "filter for Sorority" at bounding box center [90, 164] width 17 height 17
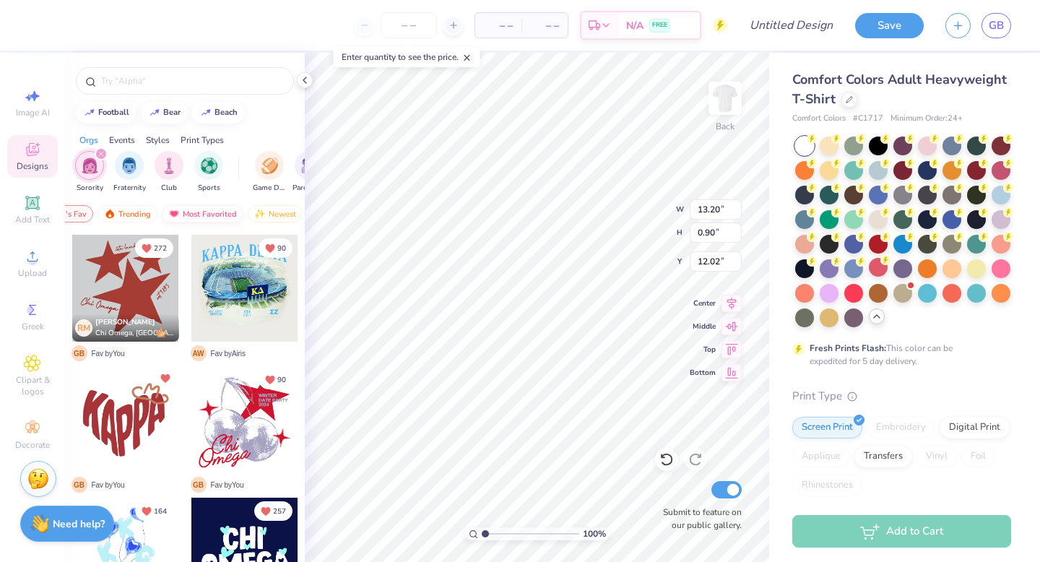
scroll to position [0, 59]
click at [142, 217] on div "Trending" at bounding box center [133, 213] width 60 height 17
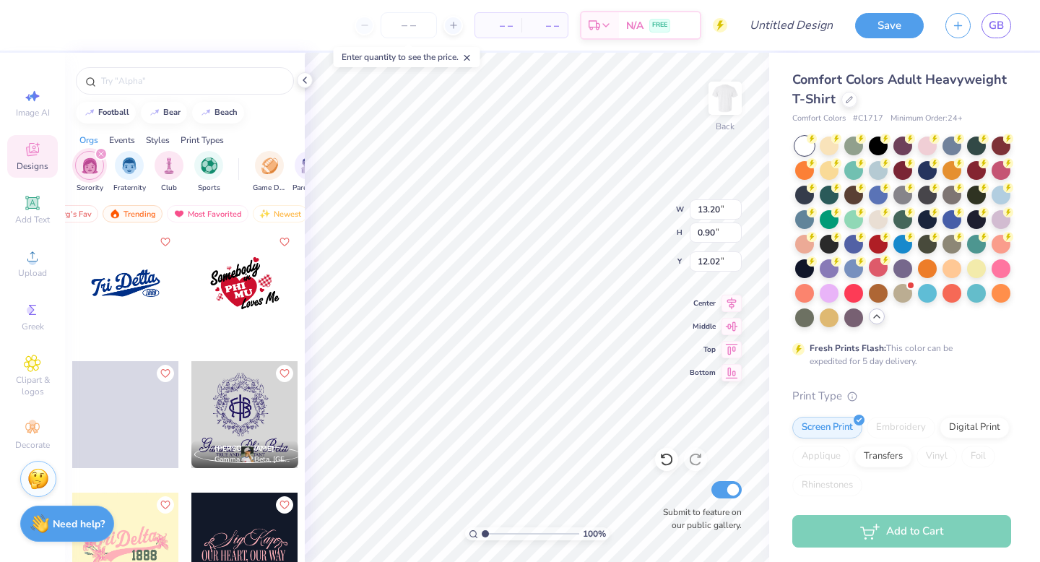
scroll to position [5089, 0]
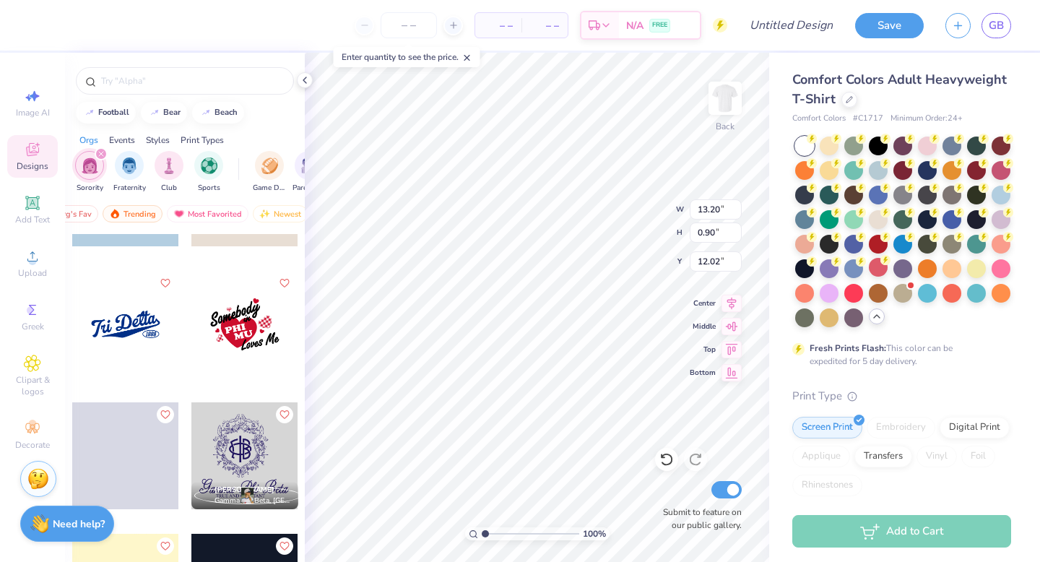
click at [136, 329] on div at bounding box center [125, 324] width 107 height 107
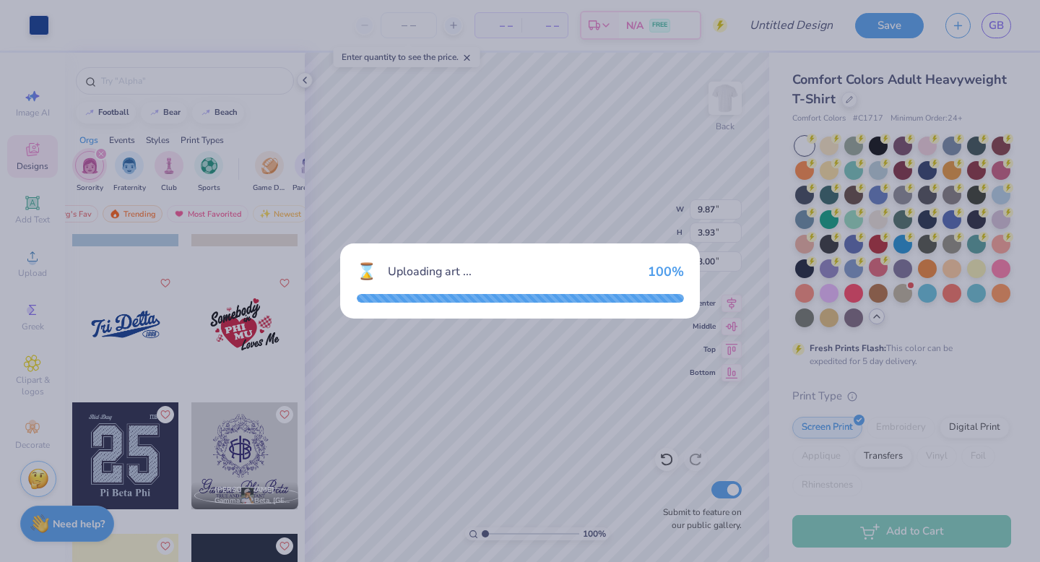
type input "9.87"
type input "3.93"
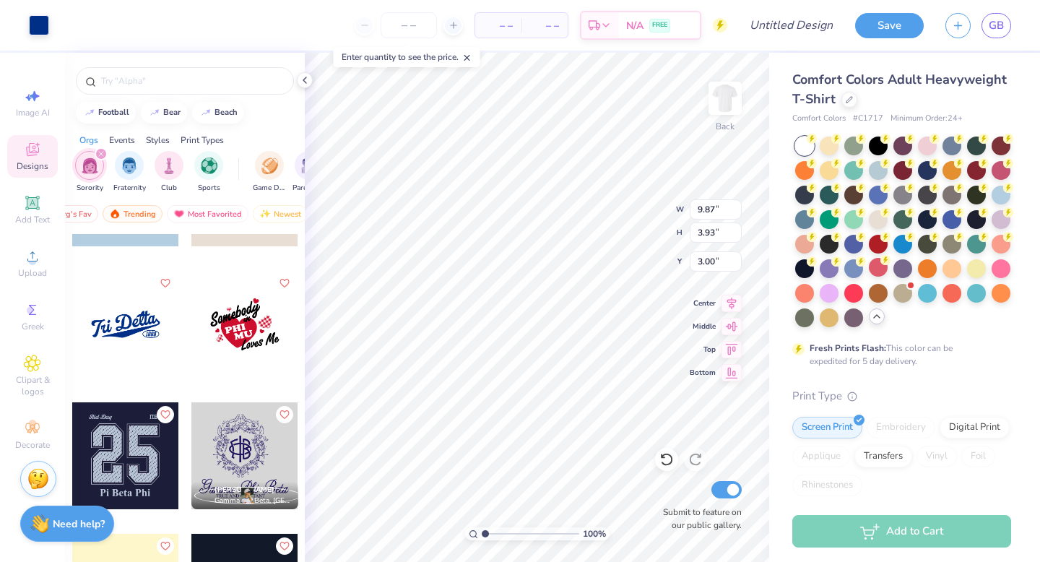
type input "6.57"
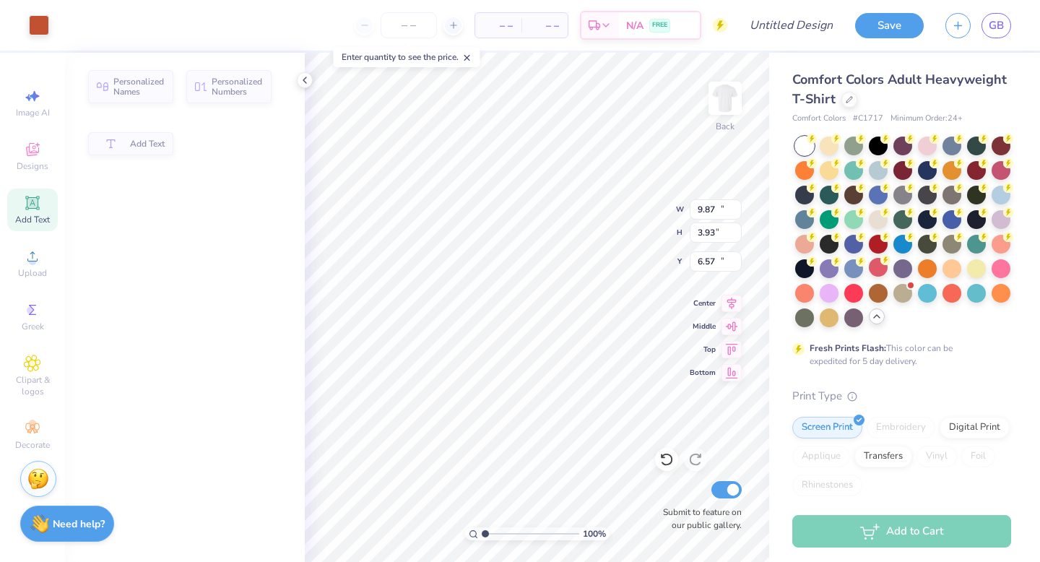
type input "13.20"
type input "0.90"
type input "12.05"
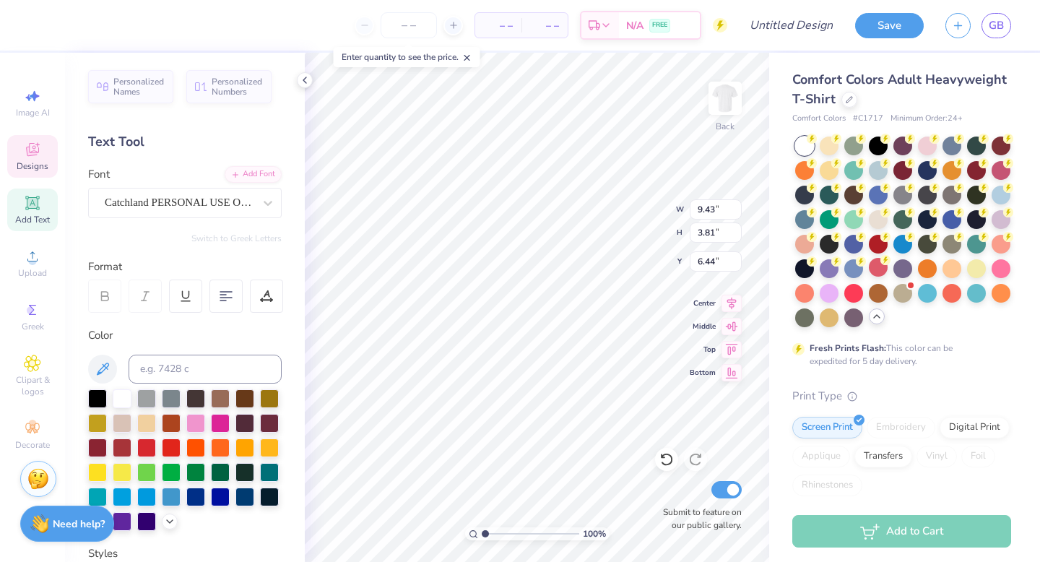
scroll to position [0, 1]
type textarea "TexasZeta"
type textarea "TXOU"
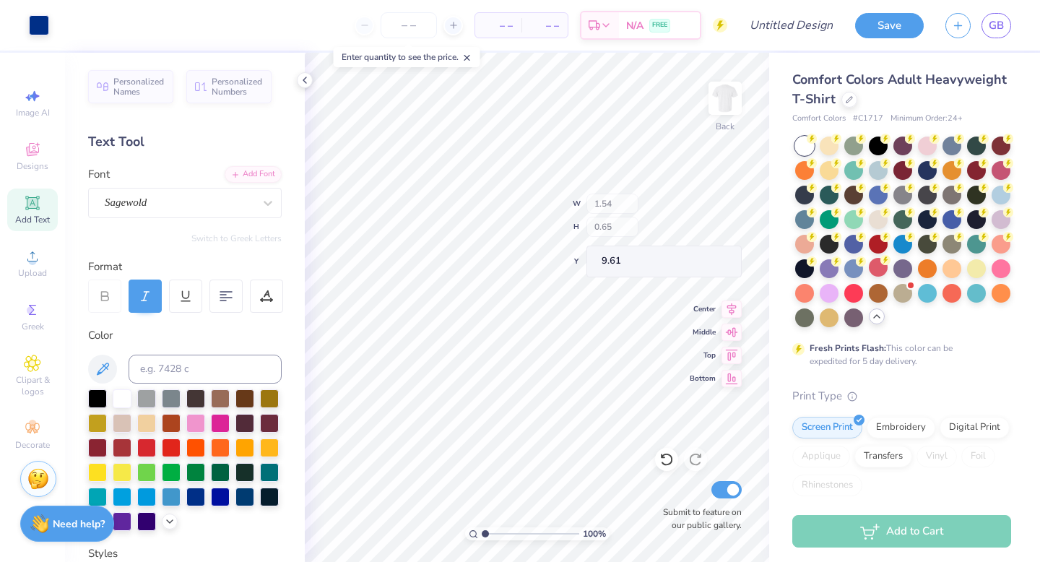
type input "9.61"
click at [884, 172] on div at bounding box center [878, 169] width 19 height 19
type input "5.91"
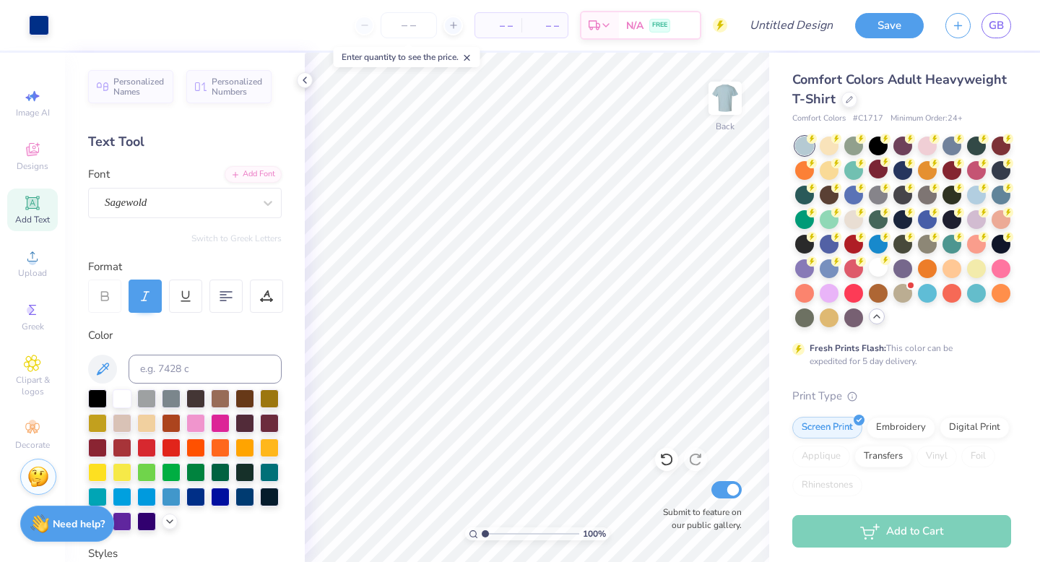
click at [40, 477] on img at bounding box center [38, 477] width 22 height 22
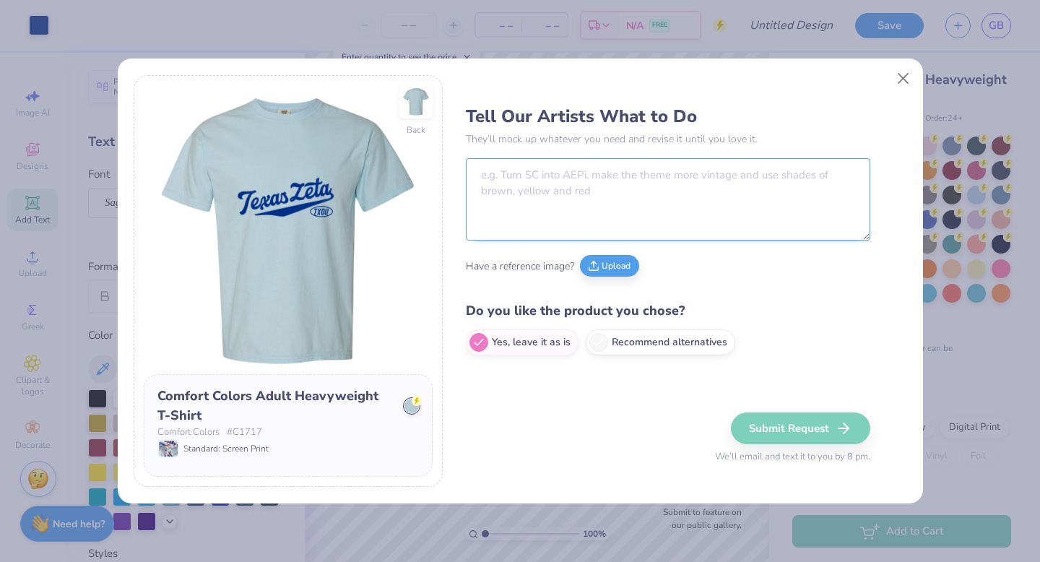
click at [573, 171] on textarea at bounding box center [668, 199] width 404 height 82
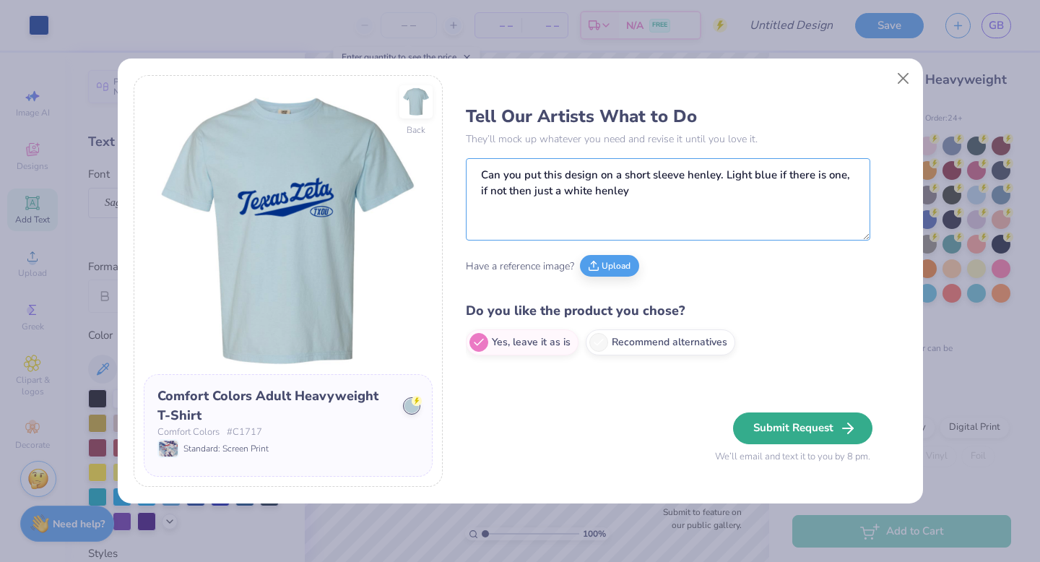
type textarea "Can you put this design on a short sleeve henley. Light blue if there is one, i…"
click at [790, 425] on button "Submit Request" at bounding box center [802, 428] width 139 height 32
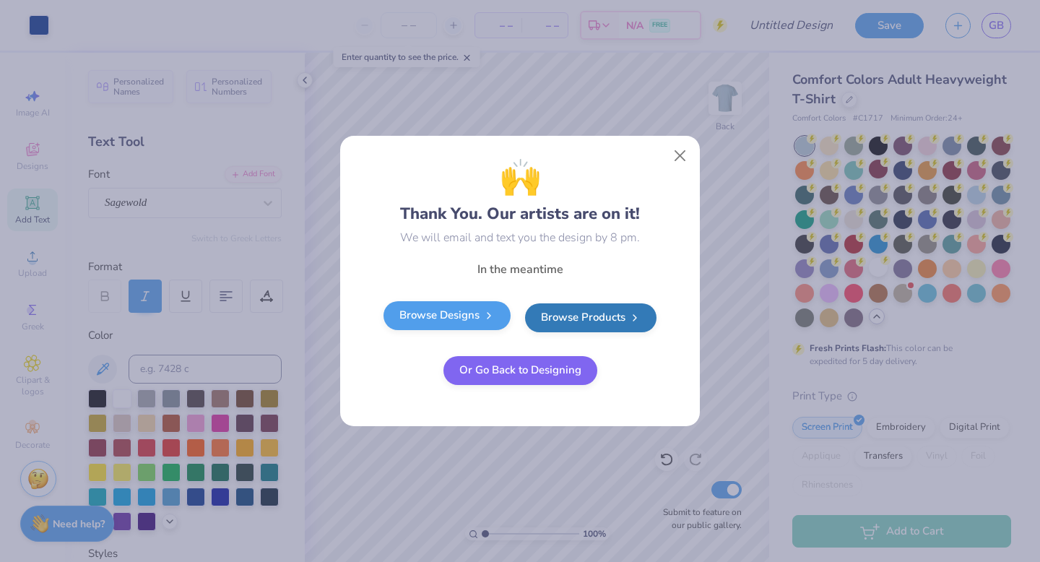
click at [457, 318] on link "Browse Designs" at bounding box center [446, 315] width 127 height 29
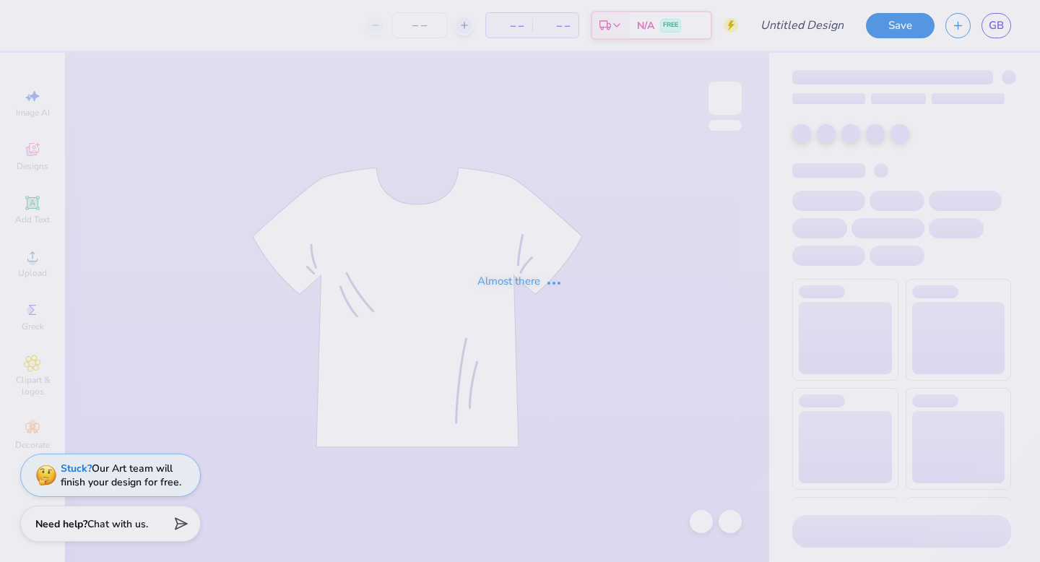
type input "Parents wknd tee"
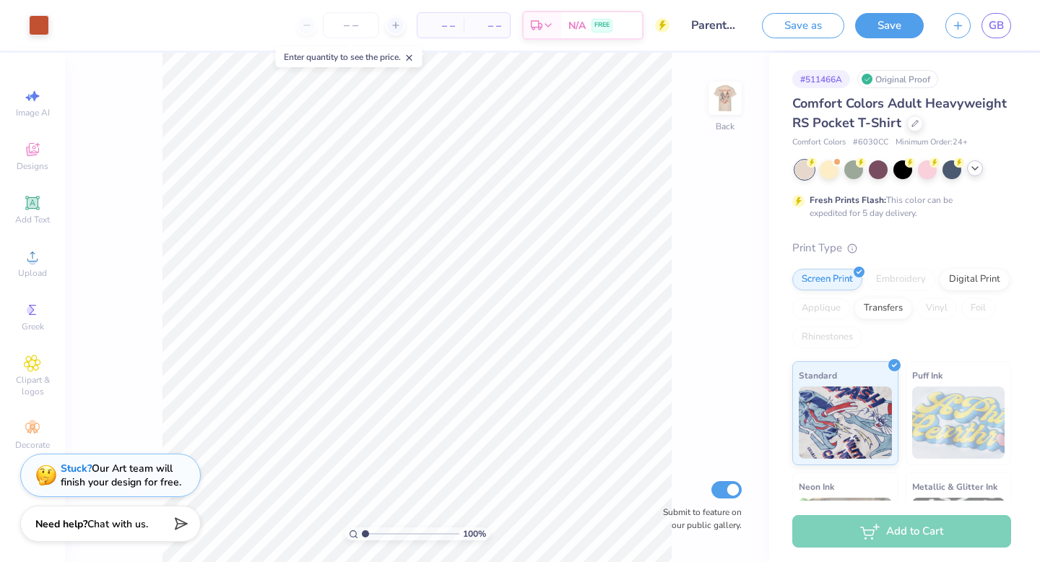
click at [972, 166] on icon at bounding box center [975, 168] width 12 height 12
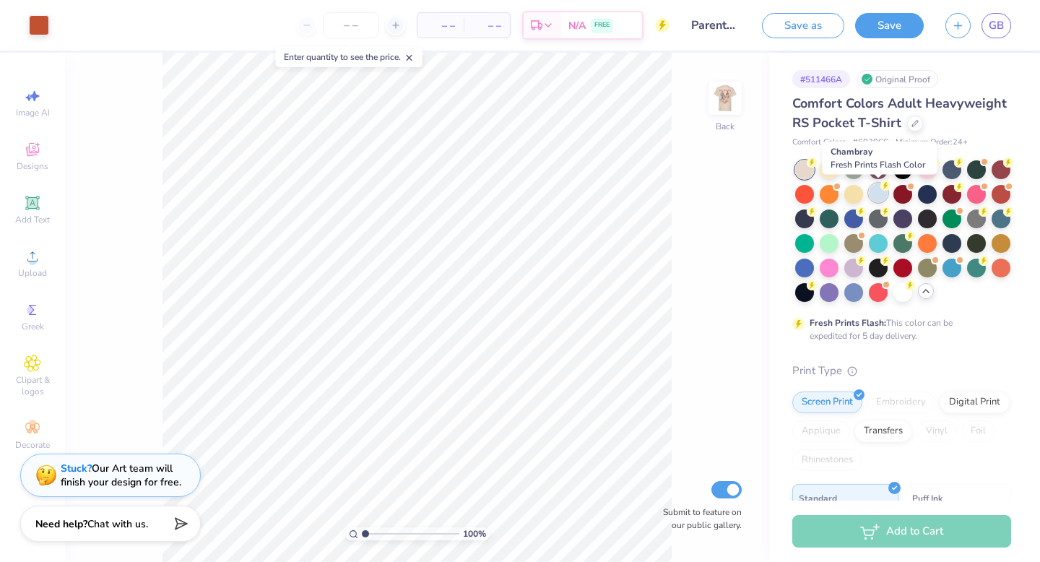
click at [874, 196] on div at bounding box center [878, 192] width 19 height 19
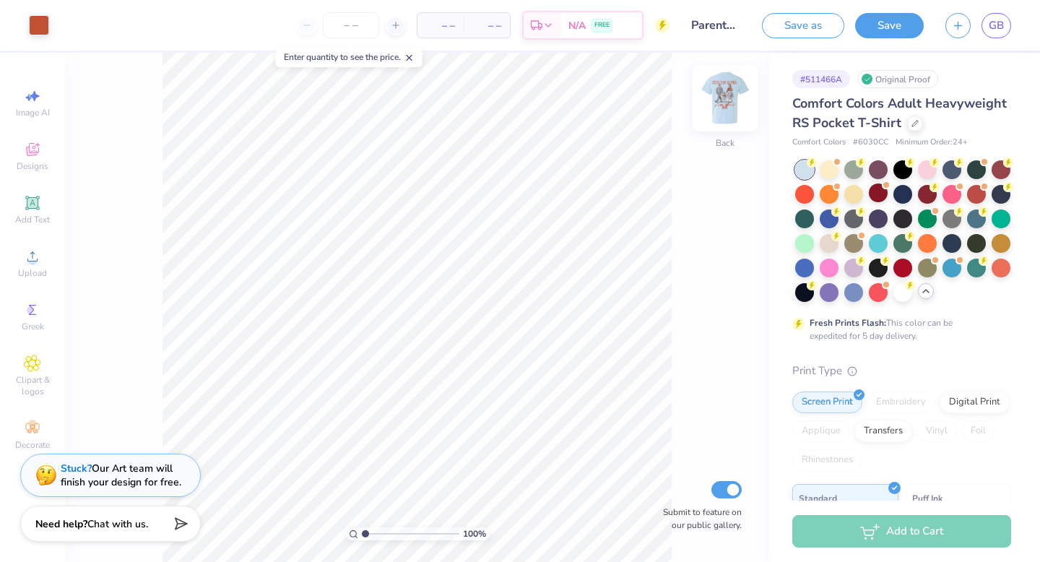
click at [729, 100] on img at bounding box center [725, 98] width 58 height 58
click at [43, 25] on div at bounding box center [39, 24] width 20 height 20
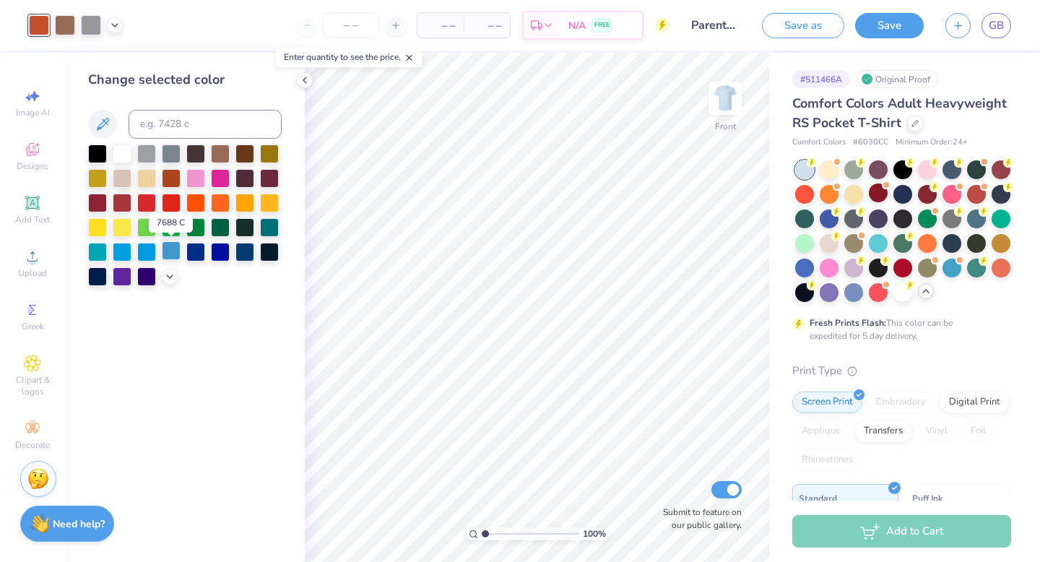
click at [175, 253] on div at bounding box center [171, 250] width 19 height 19
click at [245, 246] on div at bounding box center [244, 250] width 19 height 19
click at [111, 26] on icon at bounding box center [115, 24] width 12 height 12
click at [103, 59] on div at bounding box center [101, 61] width 20 height 20
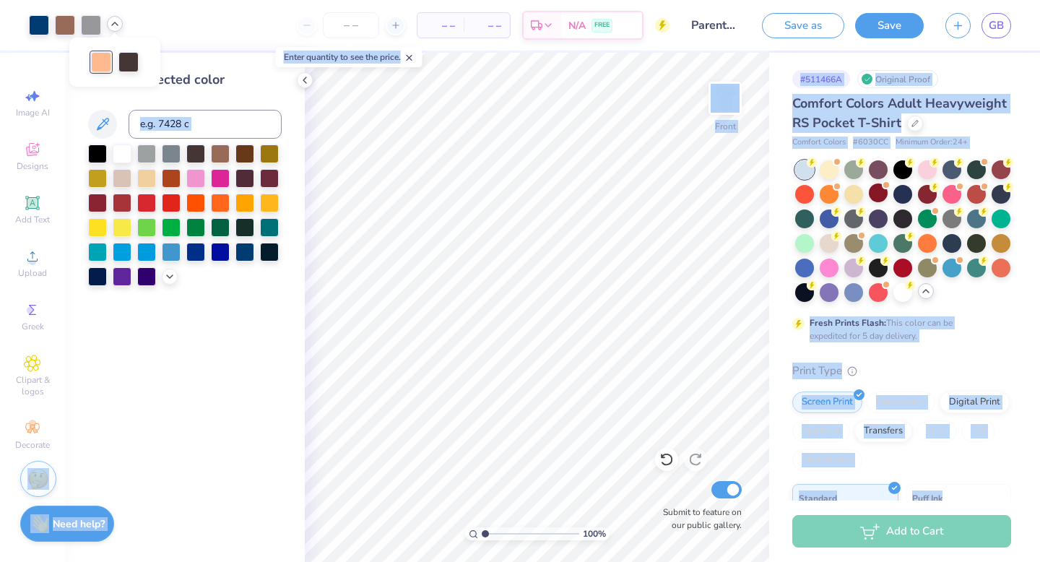
drag, startPoint x: 110, startPoint y: 62, endPoint x: 82, endPoint y: 90, distance: 38.8
click at [82, 90] on body "Art colors – – Per Item – – Total Est. Delivery N/A FREE Design Title Parents w…" at bounding box center [520, 281] width 1040 height 562
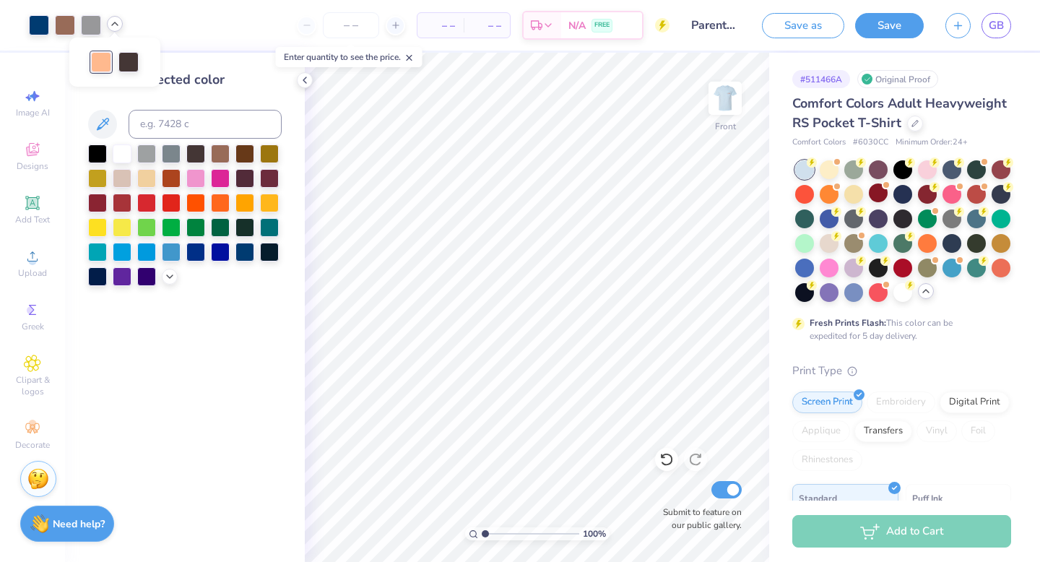
click at [248, 100] on div "Change selected color" at bounding box center [184, 178] width 193 height 216
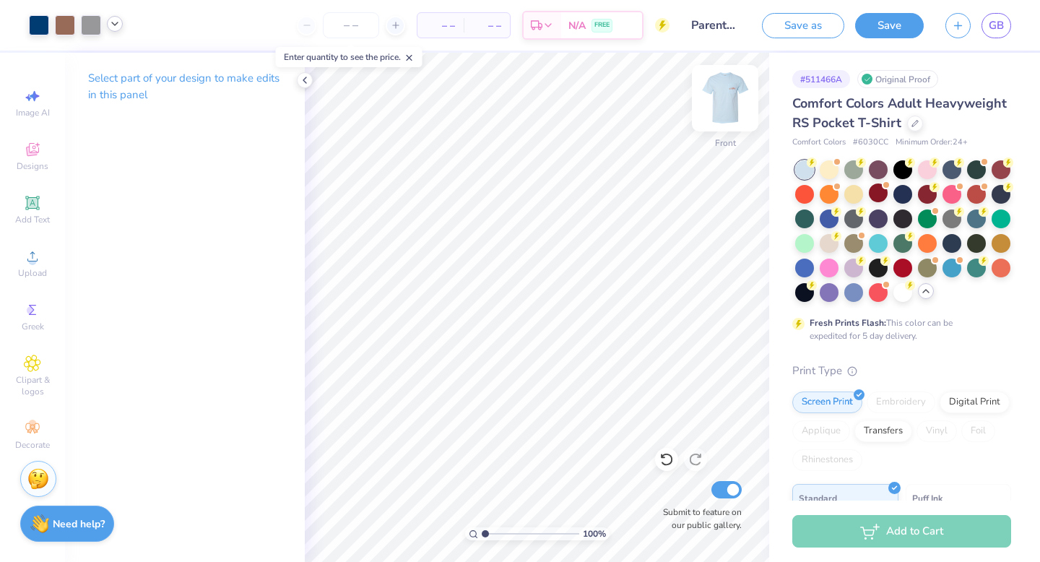
click at [732, 102] on img at bounding box center [725, 98] width 58 height 58
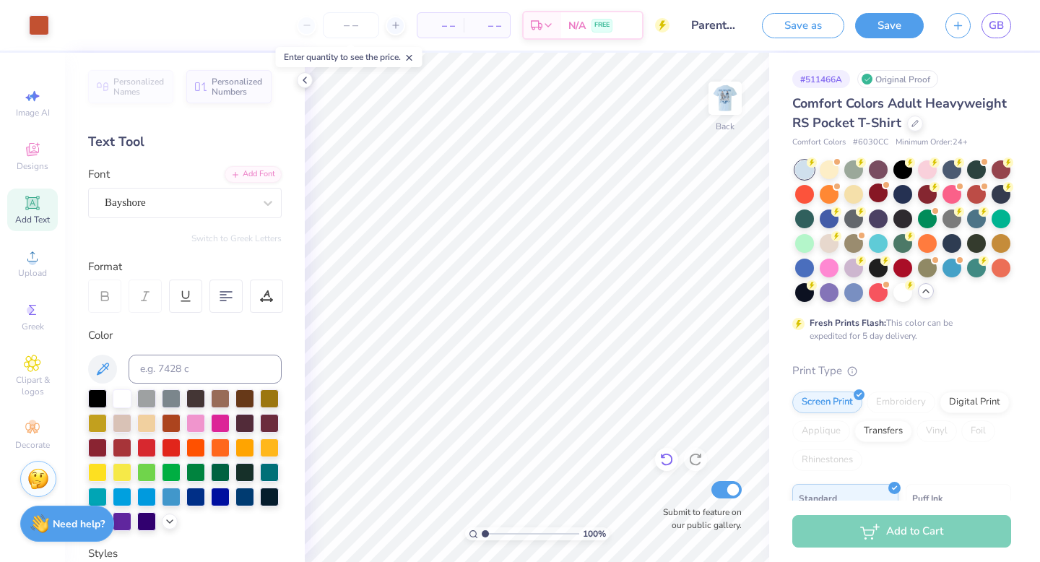
click at [668, 462] on icon at bounding box center [666, 459] width 14 height 14
click at [243, 497] on div at bounding box center [244, 495] width 19 height 19
click at [670, 463] on icon at bounding box center [666, 459] width 12 height 13
click at [38, 30] on div at bounding box center [39, 24] width 20 height 20
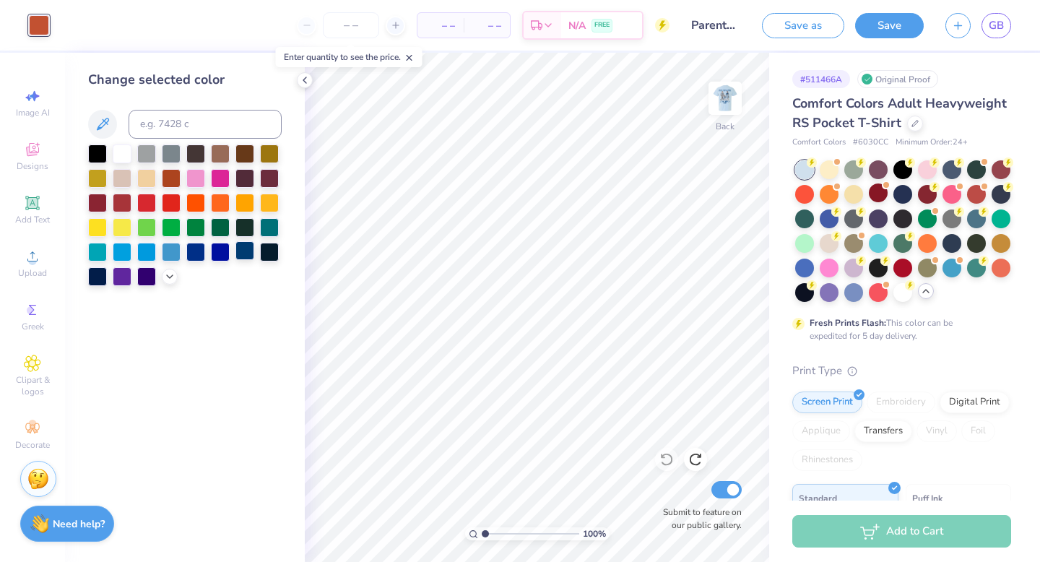
click at [245, 253] on div at bounding box center [244, 250] width 19 height 19
click at [725, 105] on img at bounding box center [725, 98] width 58 height 58
click at [883, 25] on button "Save" at bounding box center [889, 23] width 69 height 25
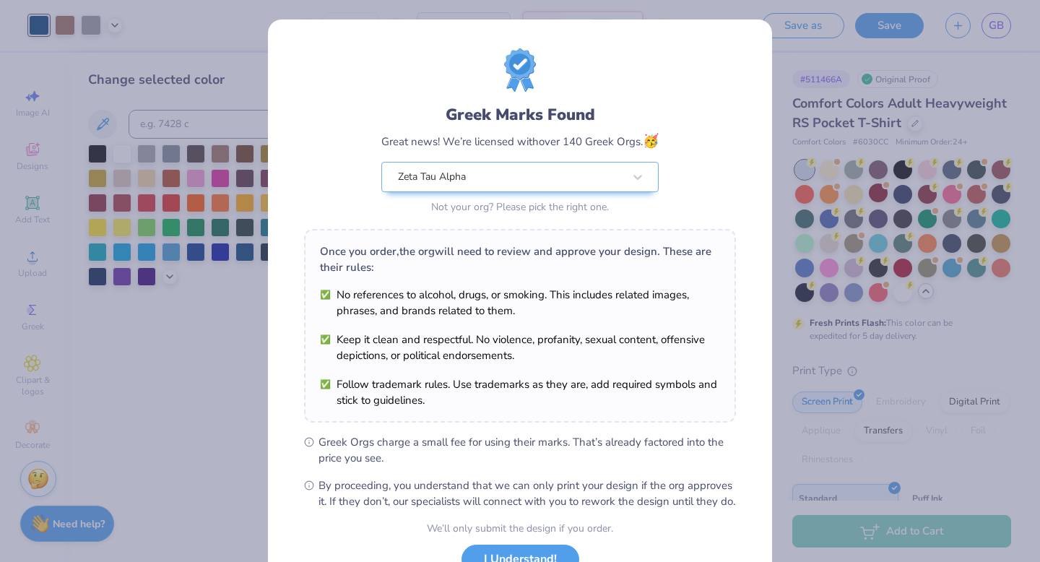
scroll to position [114, 0]
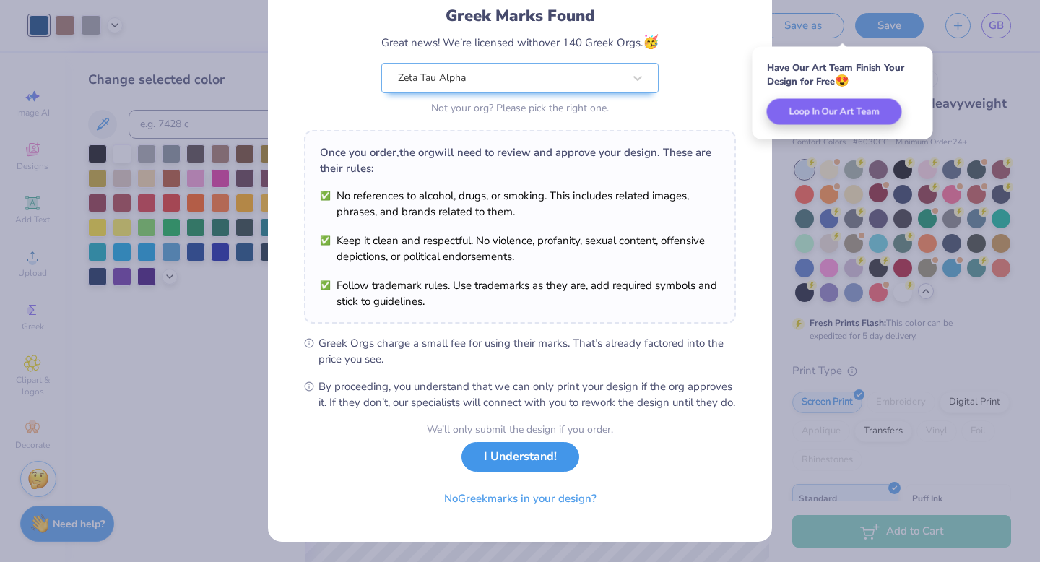
click at [525, 463] on button "I Understand!" at bounding box center [520, 457] width 118 height 30
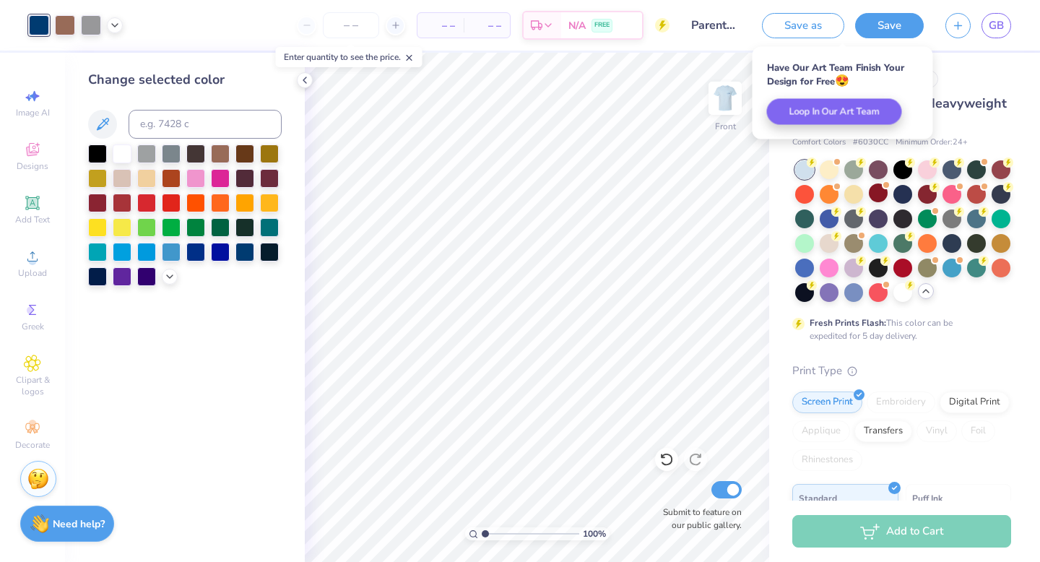
scroll to position [0, 0]
